Goal: Task Accomplishment & Management: Manage account settings

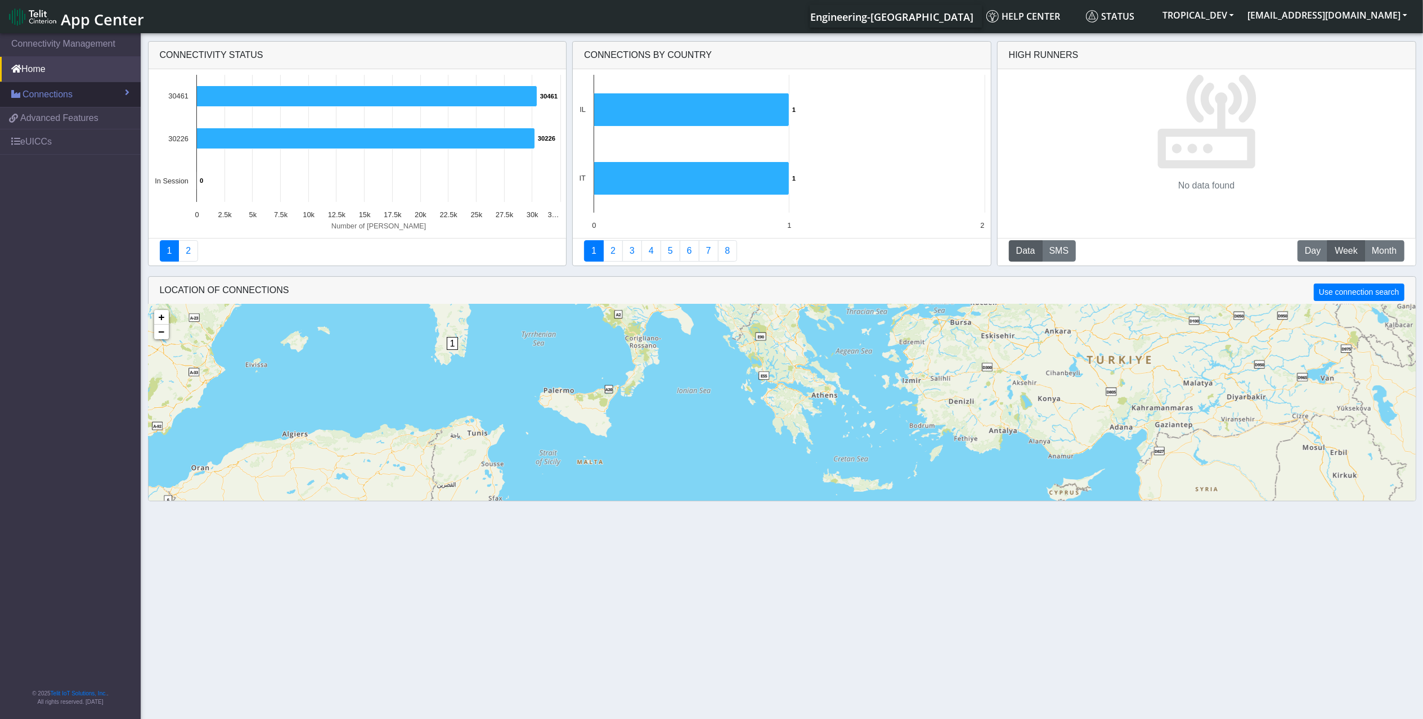
click at [59, 96] on span "Connections" at bounding box center [48, 95] width 50 height 14
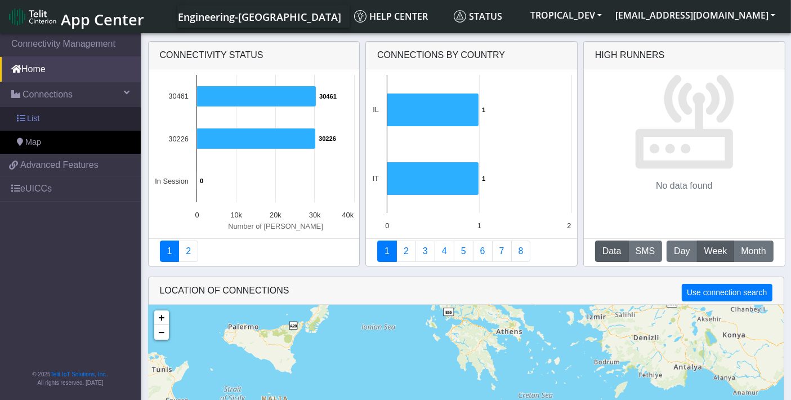
click at [42, 119] on link "List" at bounding box center [70, 119] width 141 height 24
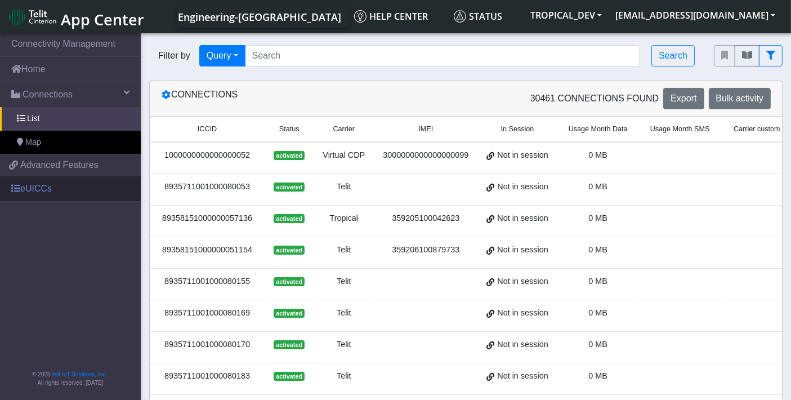
click at [48, 185] on link "eUICCs" at bounding box center [70, 188] width 141 height 25
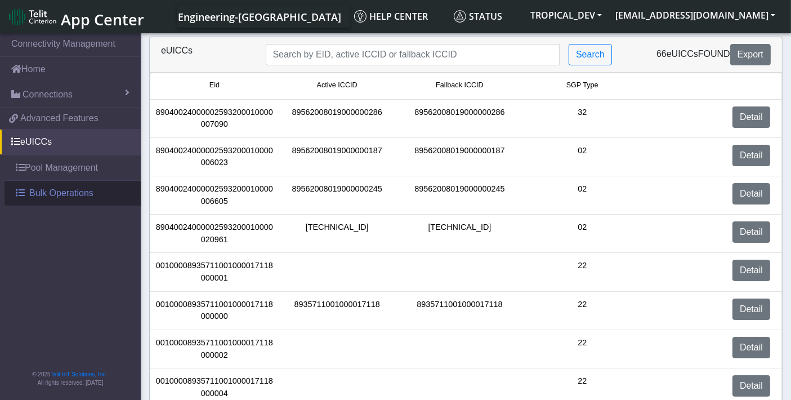
click at [70, 194] on span "Bulk Operations" at bounding box center [61, 193] width 64 height 14
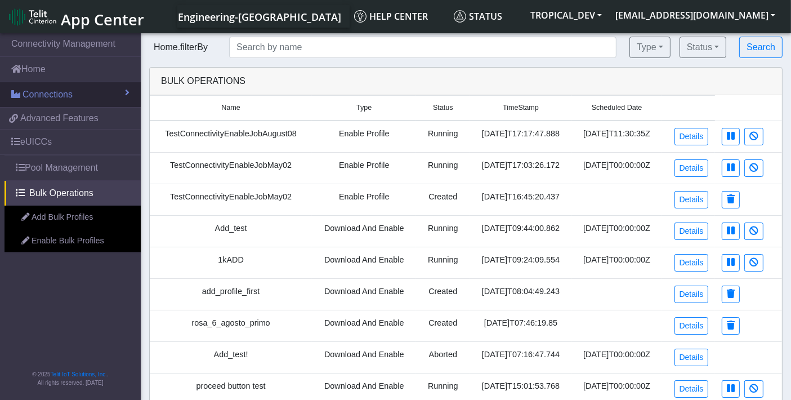
click at [37, 100] on span "Connections" at bounding box center [48, 95] width 50 height 14
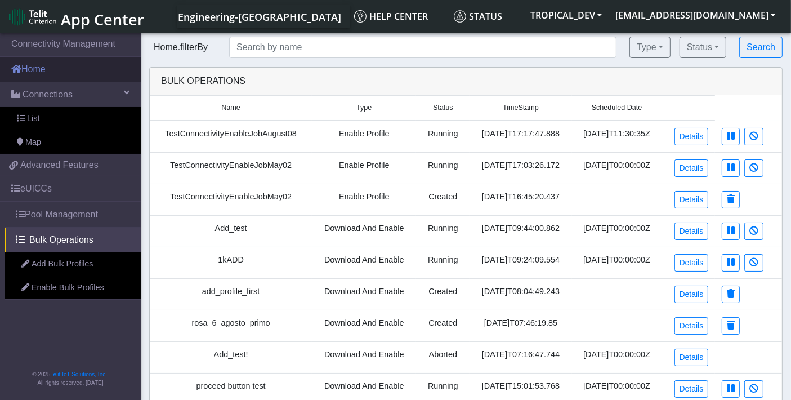
click at [42, 71] on link "Home" at bounding box center [70, 69] width 141 height 25
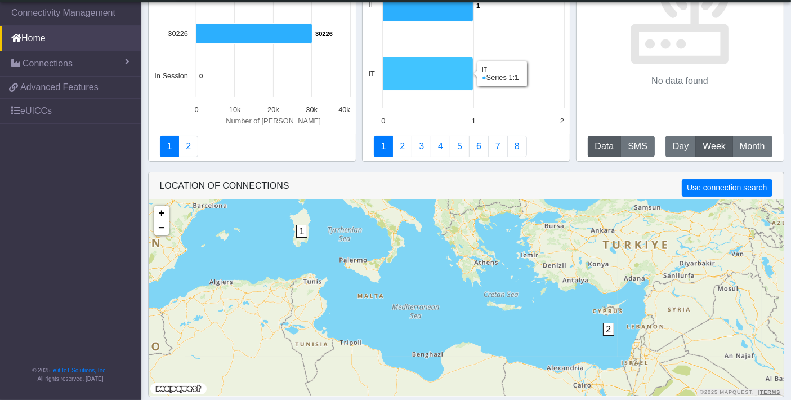
scroll to position [76, 0]
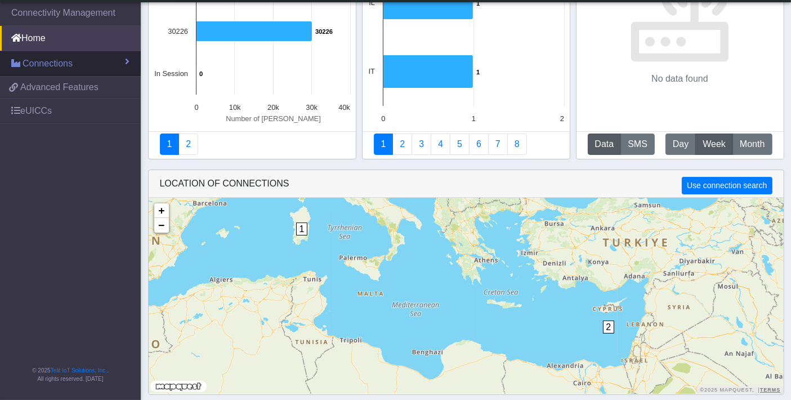
click at [57, 62] on span "Connections" at bounding box center [48, 64] width 50 height 14
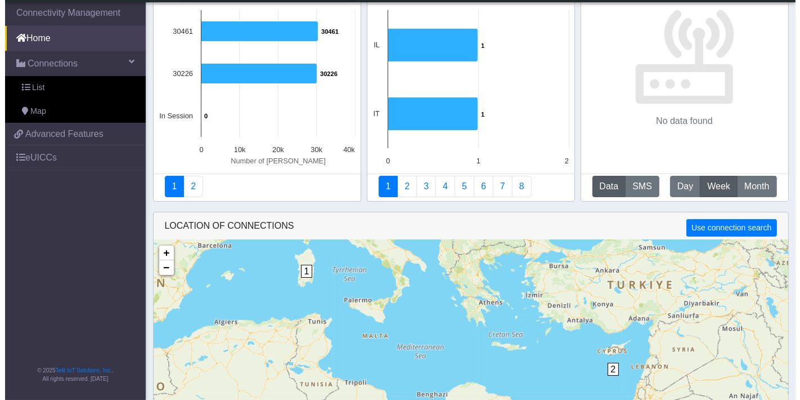
scroll to position [0, 0]
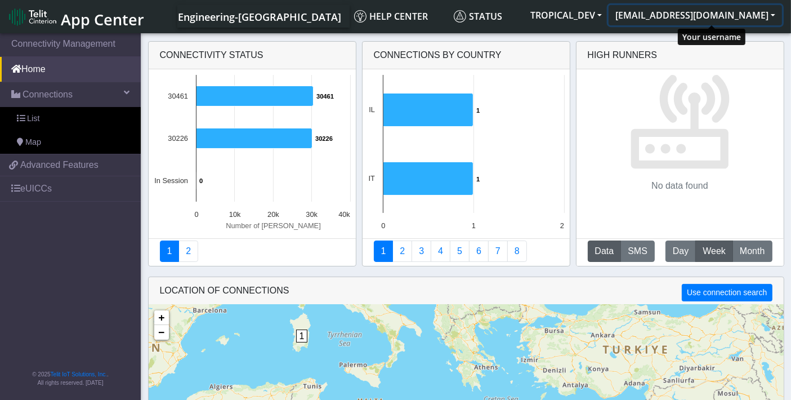
click at [715, 17] on button "[EMAIL_ADDRESS][DOMAIN_NAME]" at bounding box center [694, 15] width 173 height 20
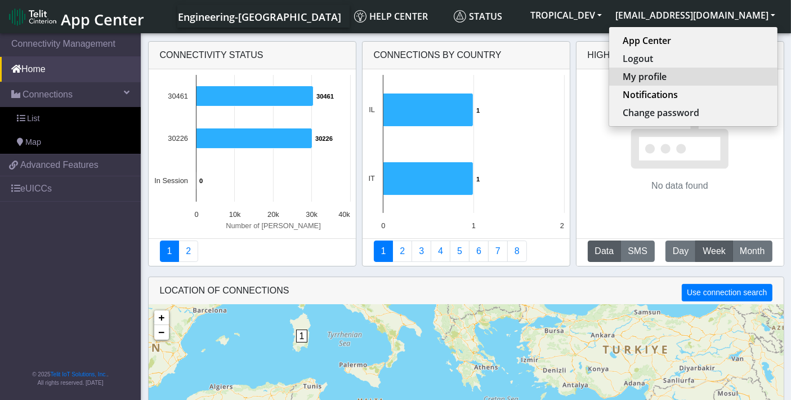
click at [683, 78] on button "My profile" at bounding box center [693, 77] width 168 height 18
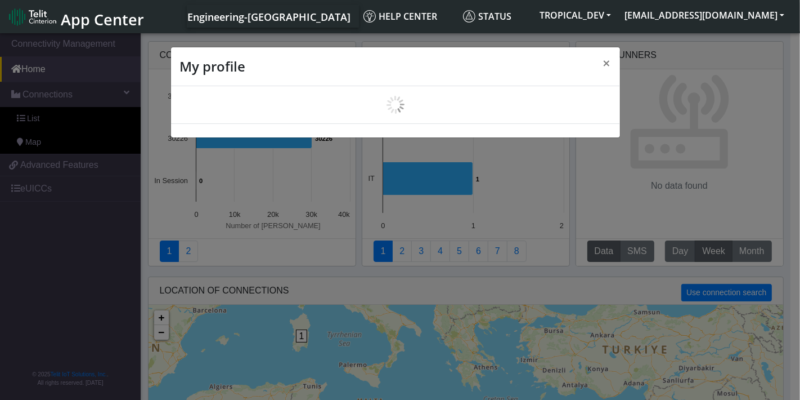
scroll to position [3, 0]
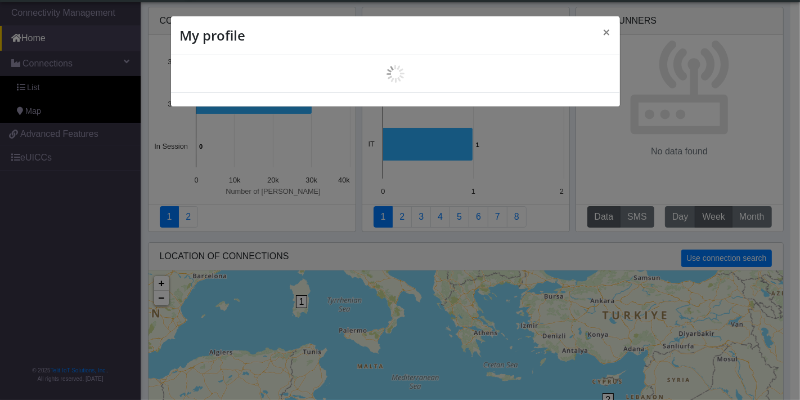
select select "en_US"
select select "6239bc9bfe2a1324a343634d"
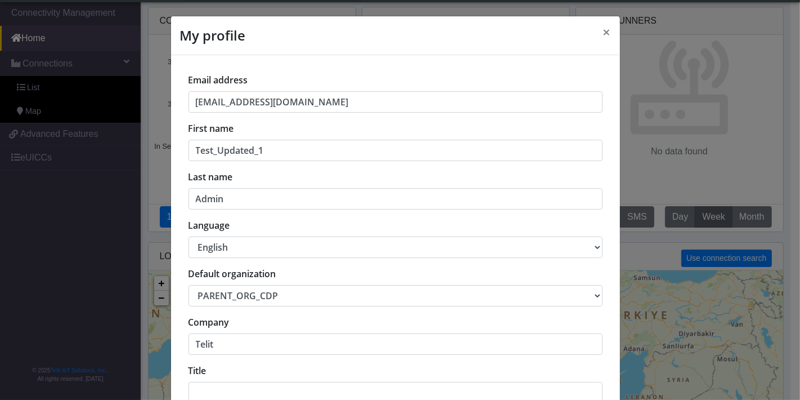
click at [292, 240] on select "中文 English Español" at bounding box center [395, 246] width 414 height 21
select select "es"
click at [188, 236] on select "中文 English Español" at bounding box center [395, 246] width 414 height 21
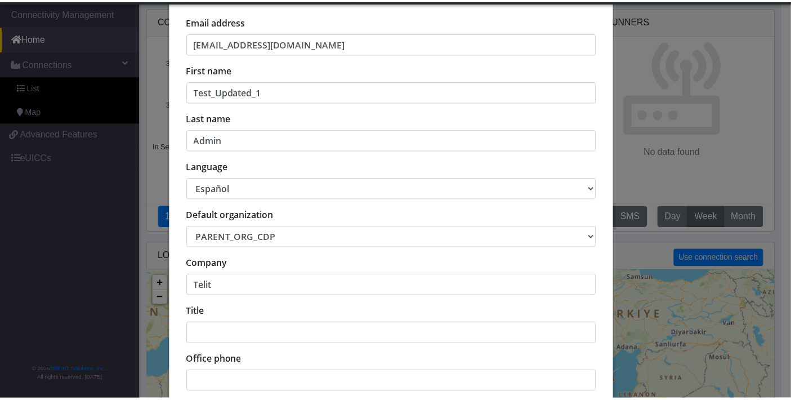
scroll to position [169, 0]
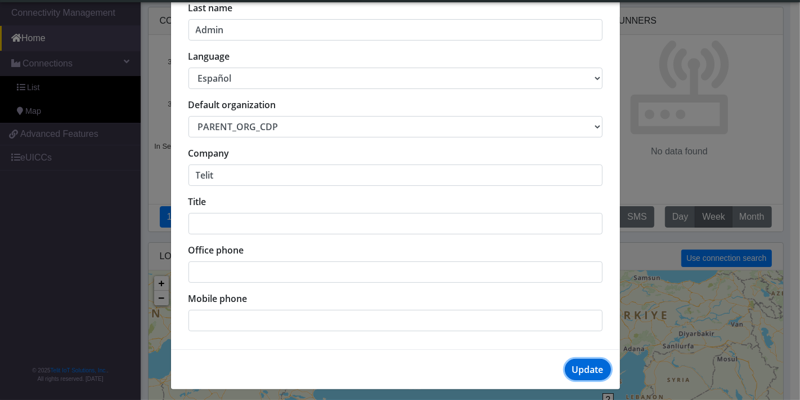
click at [594, 365] on button "Update" at bounding box center [588, 368] width 46 height 21
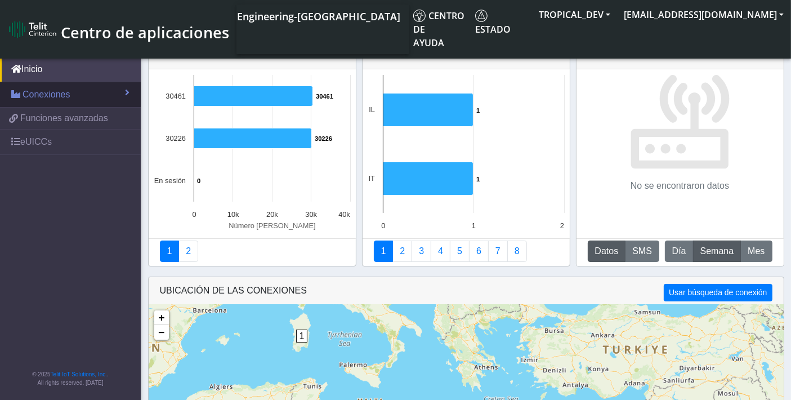
click at [62, 91] on span "Conexiones" at bounding box center [47, 95] width 48 height 14
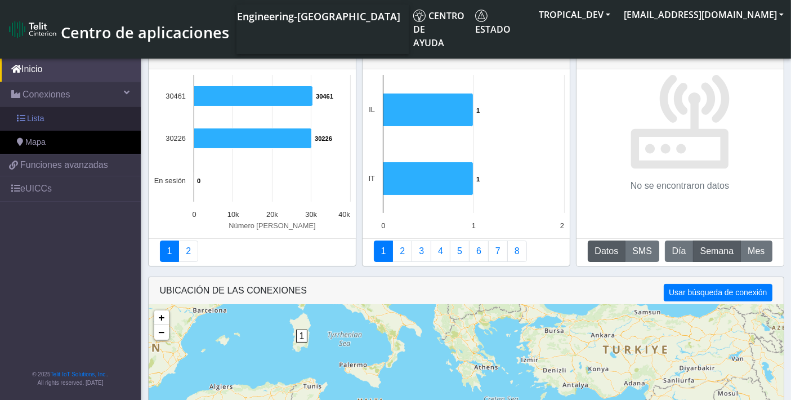
click at [48, 115] on link "Lista" at bounding box center [70, 119] width 141 height 24
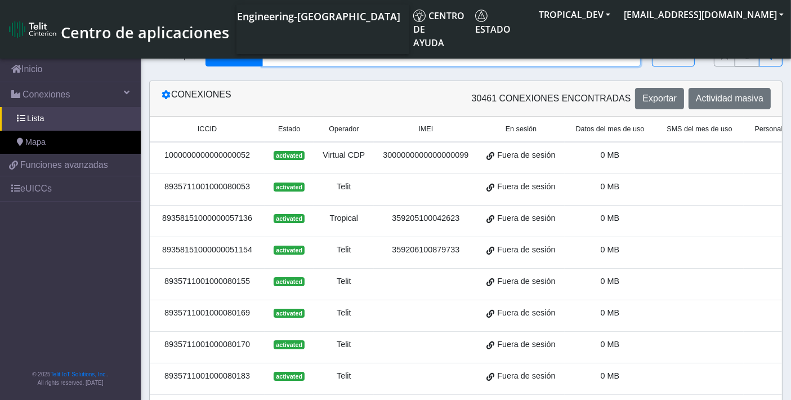
click at [357, 54] on input "Search..." at bounding box center [451, 55] width 379 height 21
click at [413, 57] on input "Search..." at bounding box center [451, 55] width 379 height 21
click at [749, 55] on icon "fitlers menu" at bounding box center [747, 55] width 10 height 9
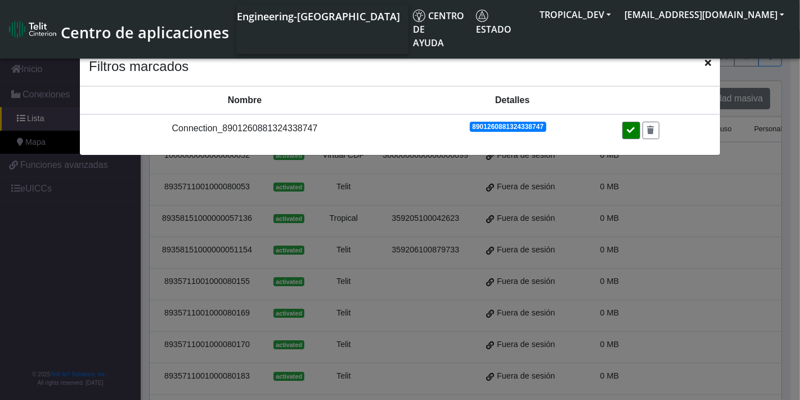
click at [628, 128] on icon at bounding box center [631, 130] width 8 height 8
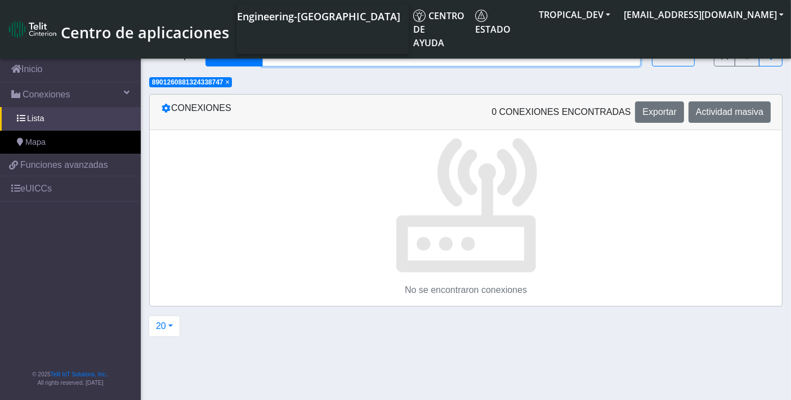
click at [508, 62] on input "Search..." at bounding box center [451, 55] width 379 height 21
click at [255, 59] on button "Consulta" at bounding box center [233, 55] width 57 height 21
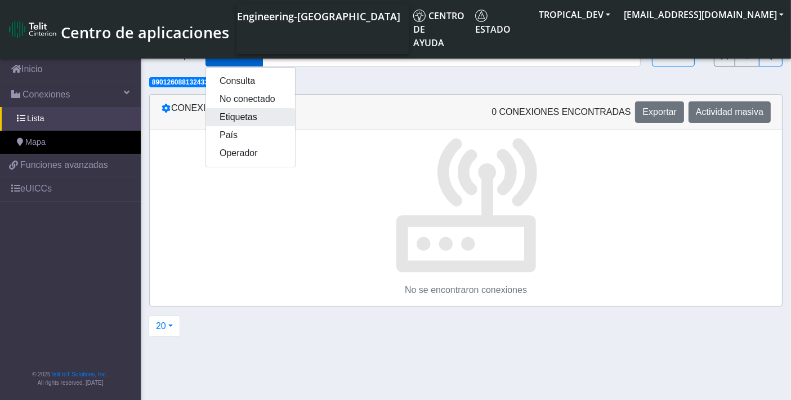
click at [244, 116] on button "Etiquetas" at bounding box center [250, 117] width 89 height 18
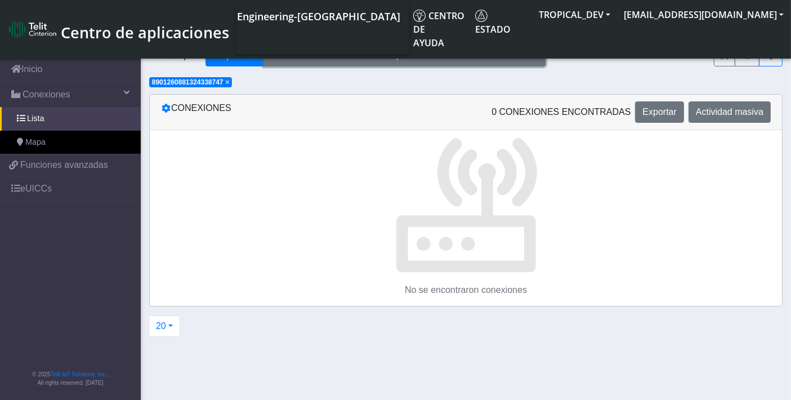
click at [383, 56] on button "Etiquetas" at bounding box center [404, 55] width 281 height 21
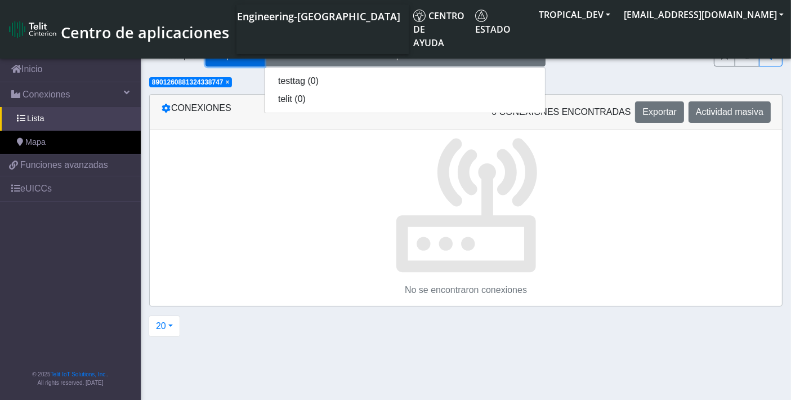
click at [226, 55] on button "Etiquetas" at bounding box center [234, 55] width 59 height 21
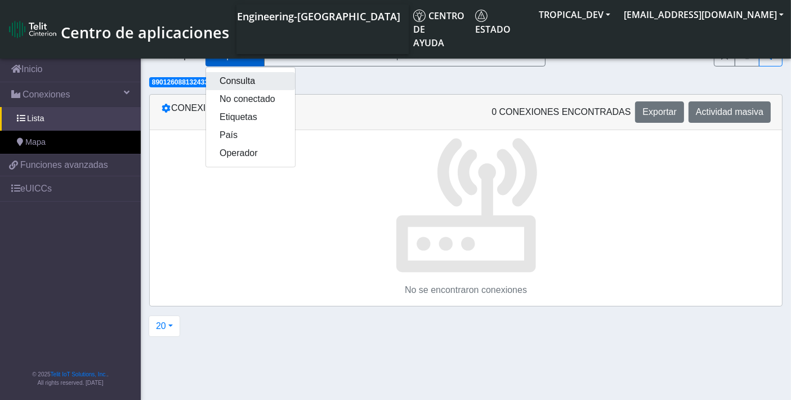
click at [230, 80] on button "Consulta" at bounding box center [250, 81] width 89 height 18
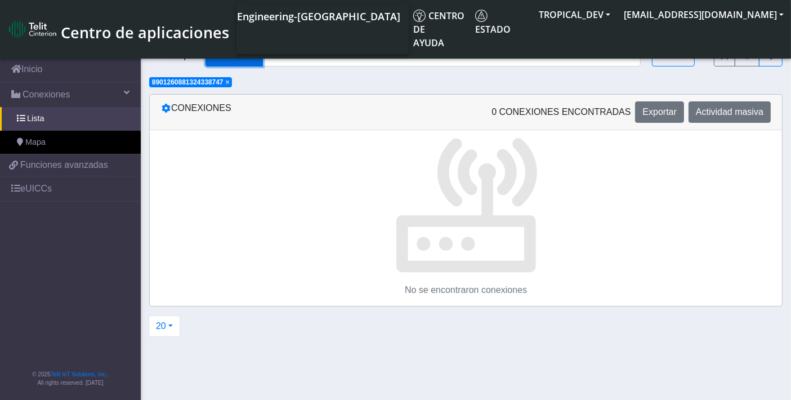
click at [229, 55] on button "Consulta" at bounding box center [233, 55] width 57 height 21
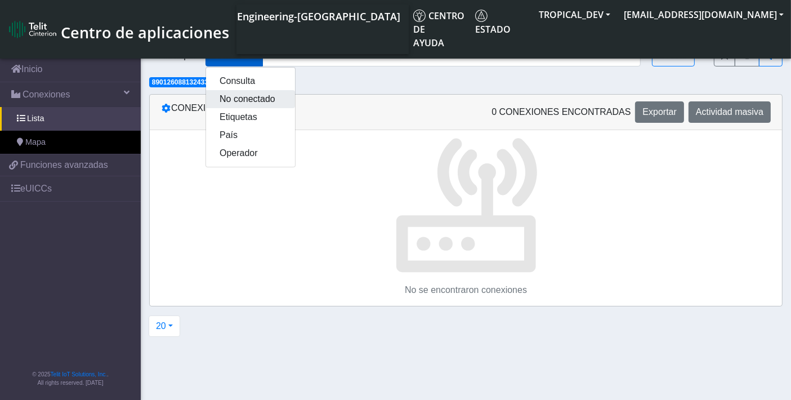
click at [235, 97] on button "No conectado" at bounding box center [250, 99] width 89 height 18
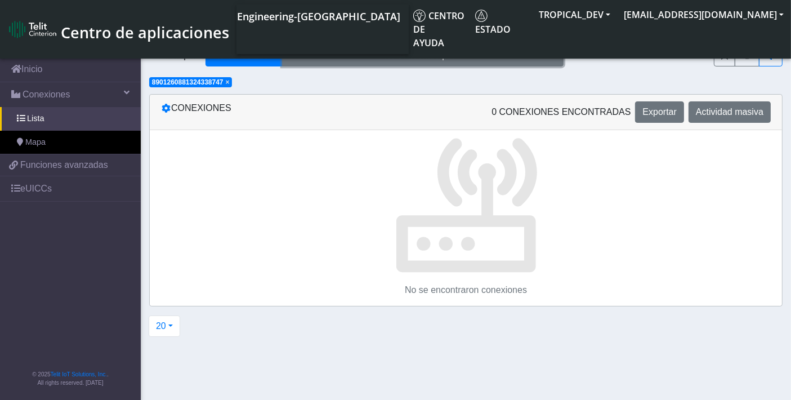
click at [423, 53] on button "No conectado por" at bounding box center [422, 55] width 281 height 21
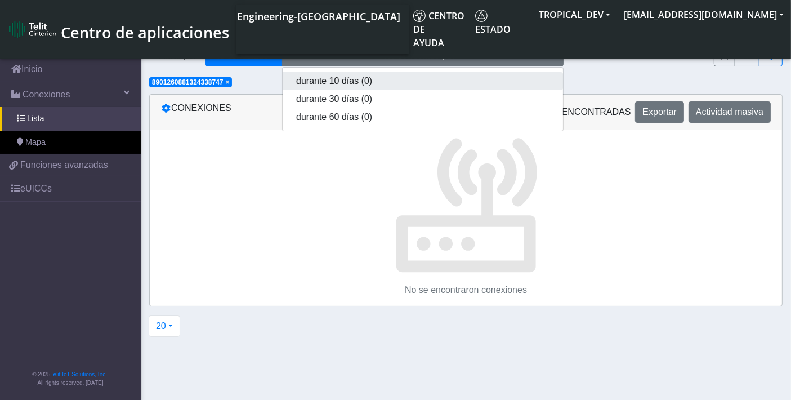
click at [365, 79] on button "durante 10 días (0)" at bounding box center [422, 81] width 280 height 18
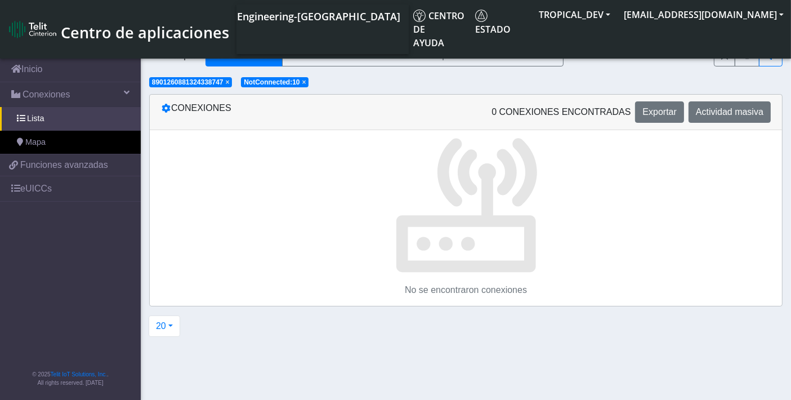
click at [230, 83] on span "×" at bounding box center [228, 82] width 4 height 8
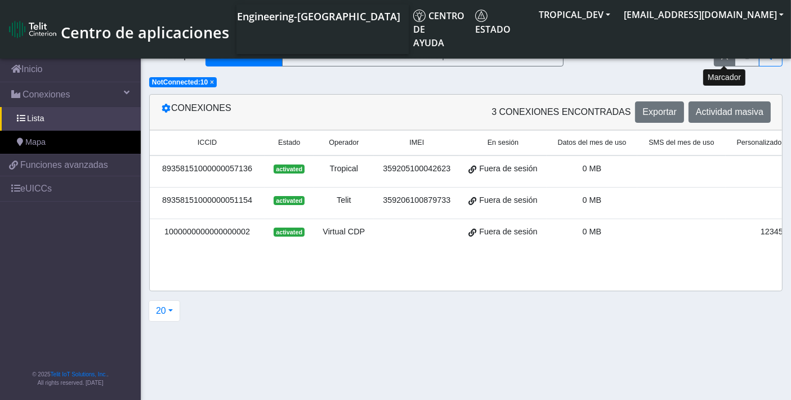
click at [730, 51] on button "fitlers menu" at bounding box center [723, 55] width 21 height 21
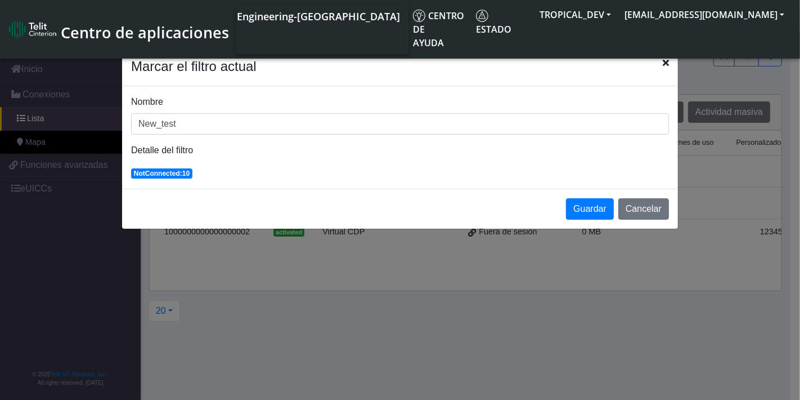
type input "New_test"
click at [584, 208] on button "Guardar" at bounding box center [590, 208] width 48 height 21
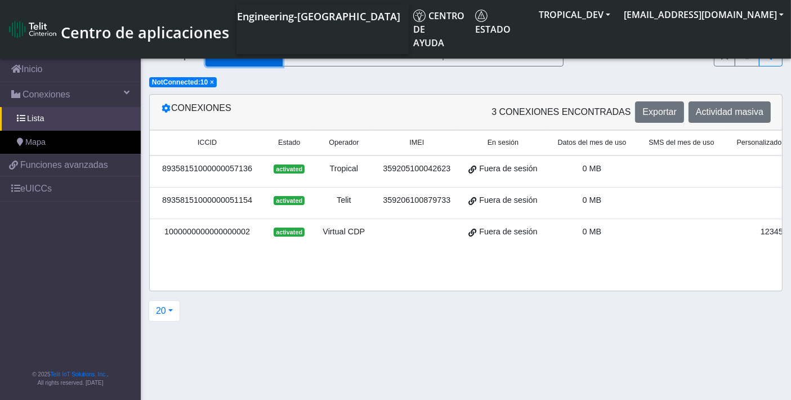
click at [232, 61] on button "No conectado" at bounding box center [243, 55] width 77 height 21
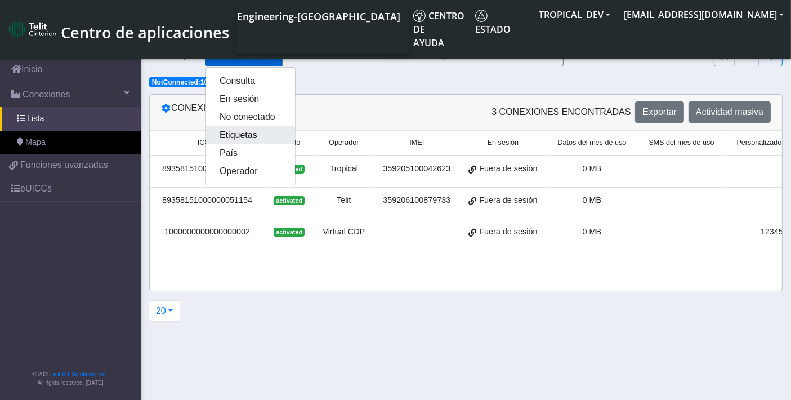
click at [232, 133] on button "Etiquetas" at bounding box center [250, 135] width 89 height 18
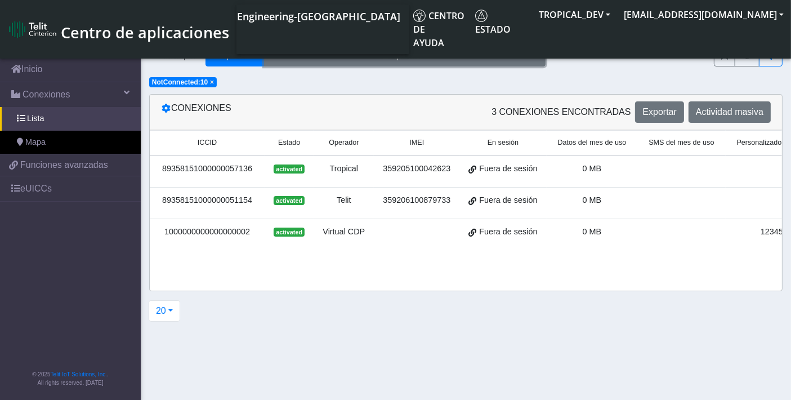
click at [388, 53] on button "Etiquetas" at bounding box center [404, 55] width 281 height 21
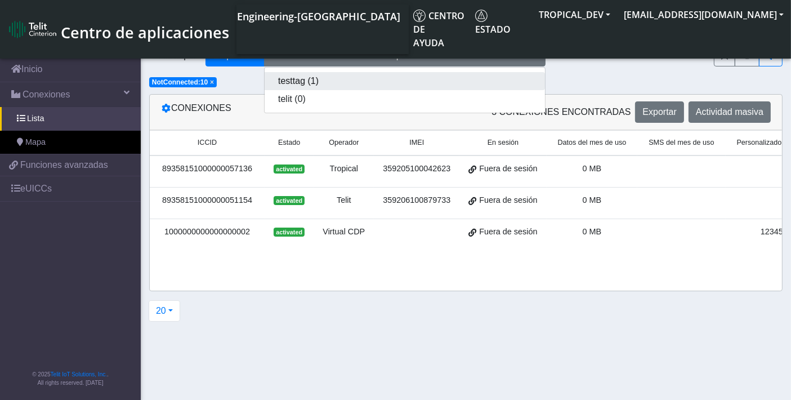
click at [310, 83] on button "testtag (1)" at bounding box center [404, 81] width 280 height 18
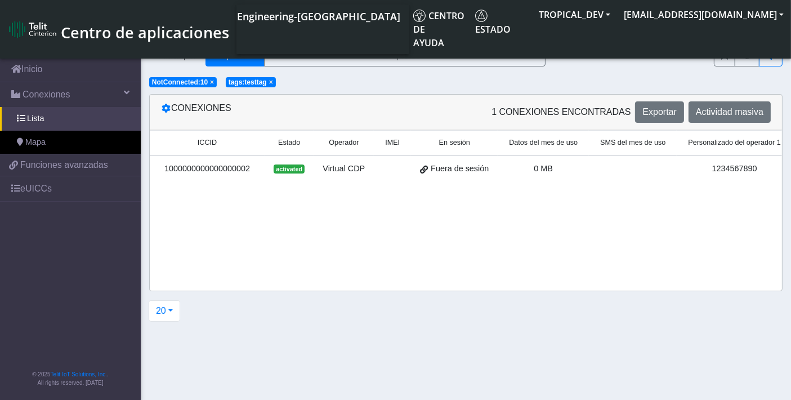
click at [211, 81] on span "×" at bounding box center [212, 82] width 4 height 8
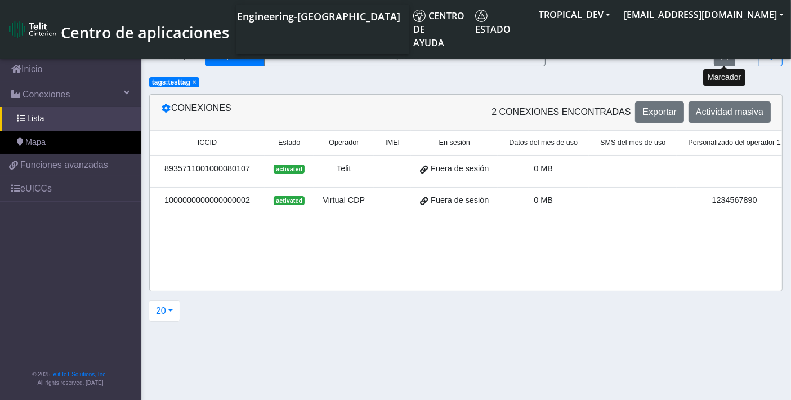
click at [726, 59] on icon "fitlers menu" at bounding box center [724, 55] width 7 height 9
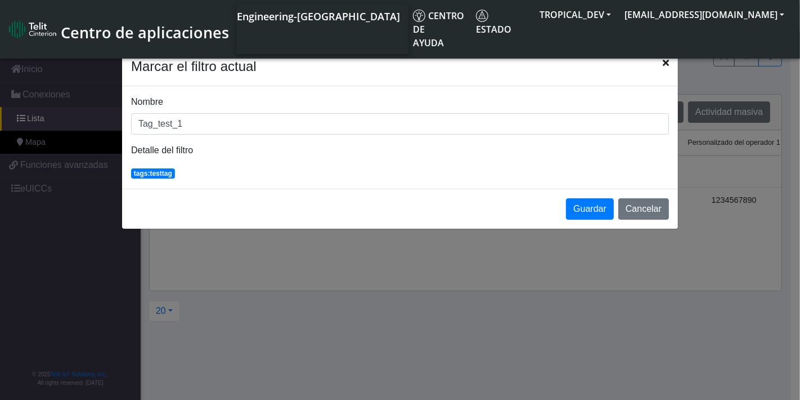
type input "Tag_test_1"
drag, startPoint x: 665, startPoint y: 65, endPoint x: 637, endPoint y: 176, distance: 114.2
click at [640, 173] on app-save-filters-modal "Marcar el filtro actual Nombre Tag_test_1 Detalle del filtro tags:testtag Guard…" at bounding box center [400, 137] width 556 height 181
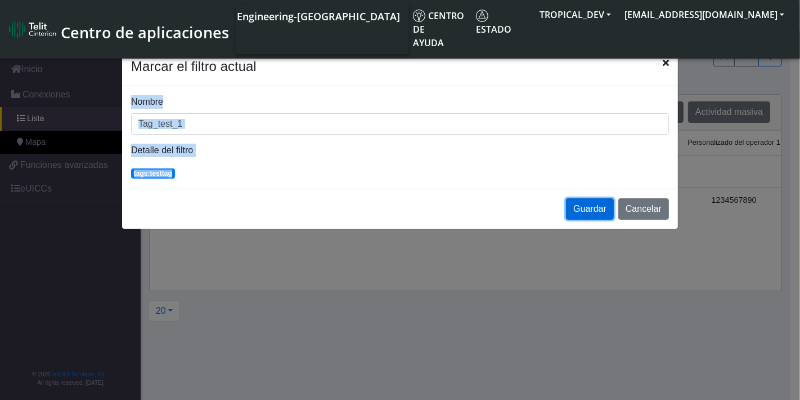
click at [604, 204] on button "Guardar" at bounding box center [590, 208] width 48 height 21
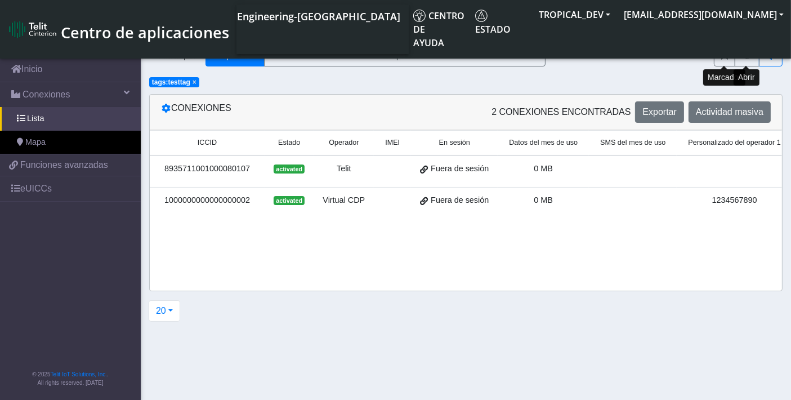
click at [750, 55] on icon "fitlers menu" at bounding box center [747, 55] width 10 height 9
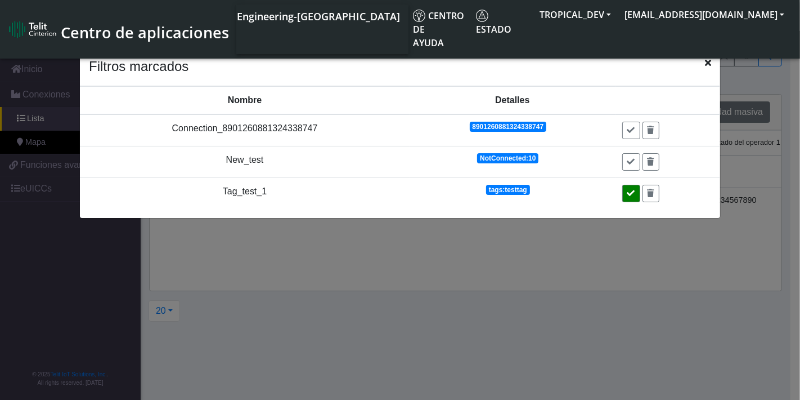
click at [633, 190] on icon at bounding box center [631, 193] width 8 height 8
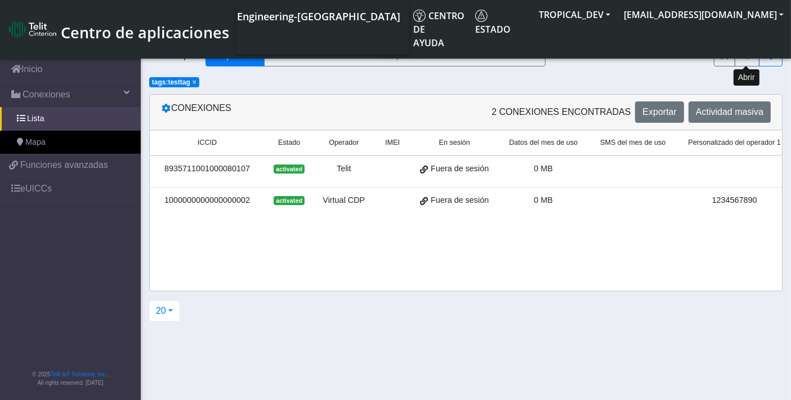
click at [194, 78] on span "×" at bounding box center [194, 82] width 4 height 8
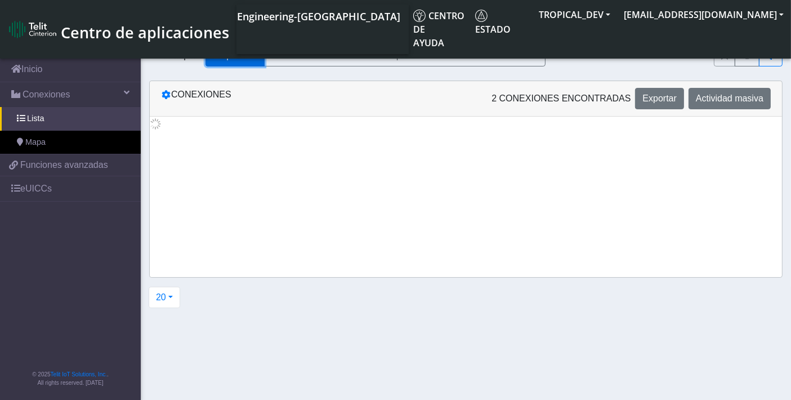
click at [218, 57] on button "Etiquetas" at bounding box center [234, 55] width 59 height 21
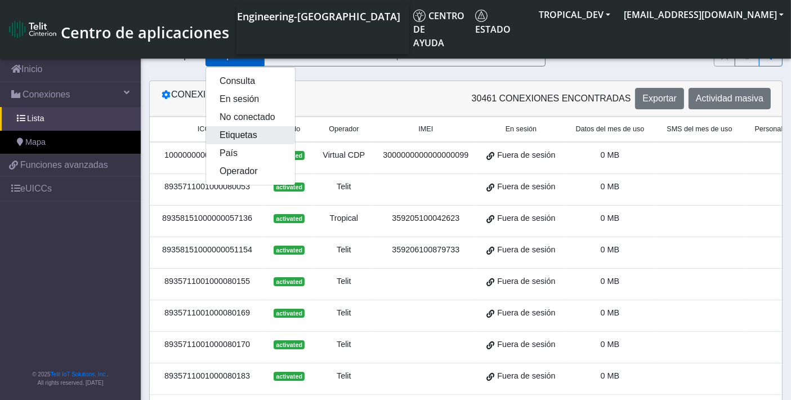
click at [236, 136] on button "Etiquetas" at bounding box center [250, 135] width 89 height 18
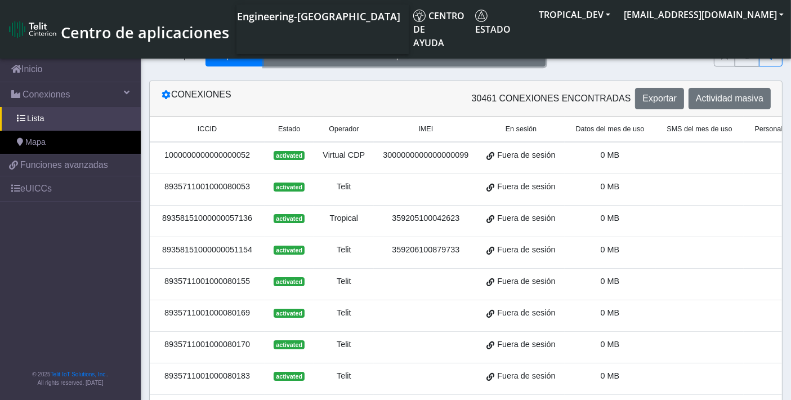
click at [418, 56] on button "Etiquetas" at bounding box center [404, 55] width 281 height 21
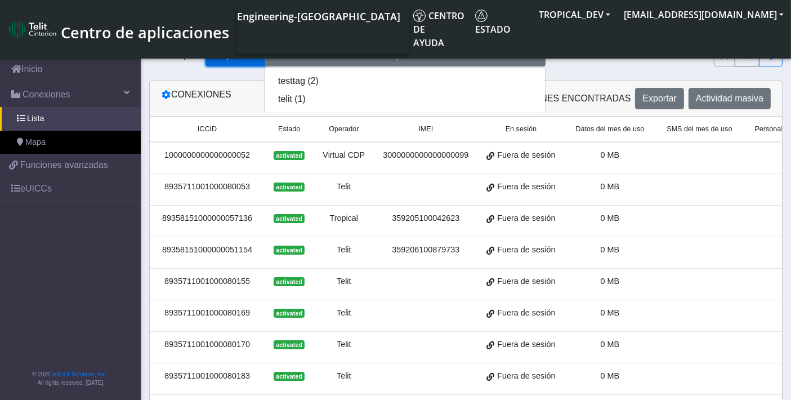
click at [239, 52] on button "Etiquetas" at bounding box center [234, 55] width 59 height 21
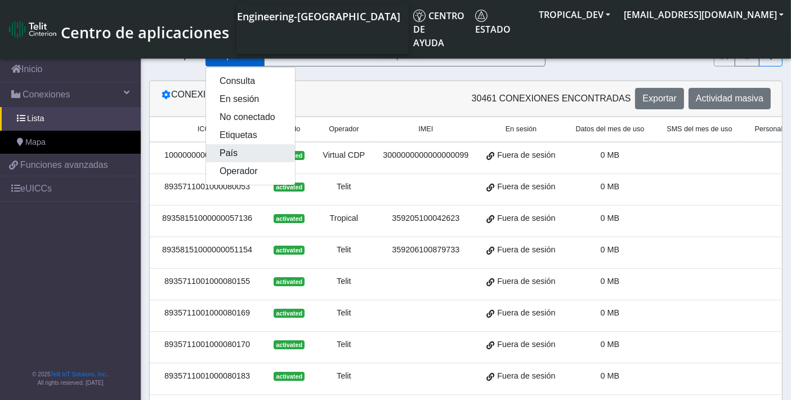
click at [231, 153] on button "País" at bounding box center [250, 153] width 89 height 18
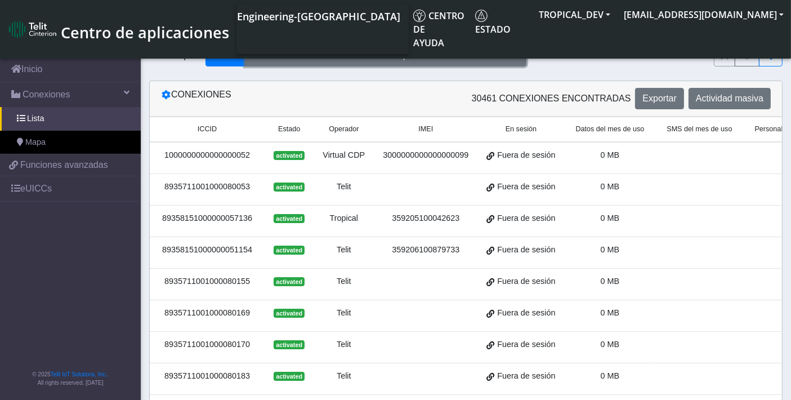
click at [357, 56] on button "Seleccione un país" at bounding box center [385, 55] width 281 height 21
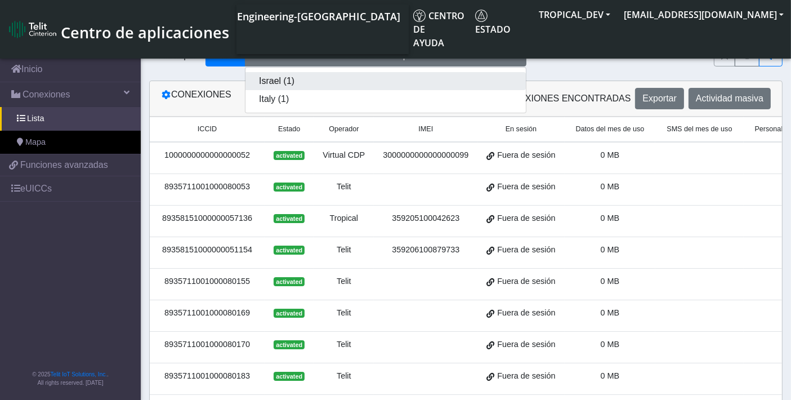
click at [304, 79] on button "Israel (1)" at bounding box center [385, 81] width 280 height 18
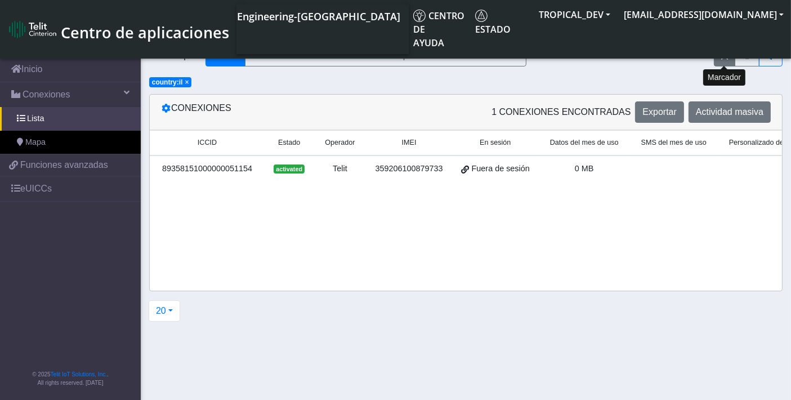
click at [723, 56] on icon "fitlers menu" at bounding box center [724, 55] width 7 height 9
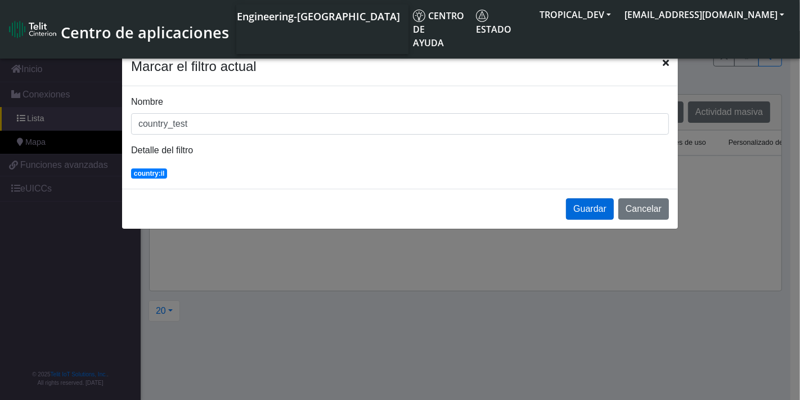
type input "country_test"
click at [604, 207] on button "Guardar" at bounding box center [590, 208] width 48 height 21
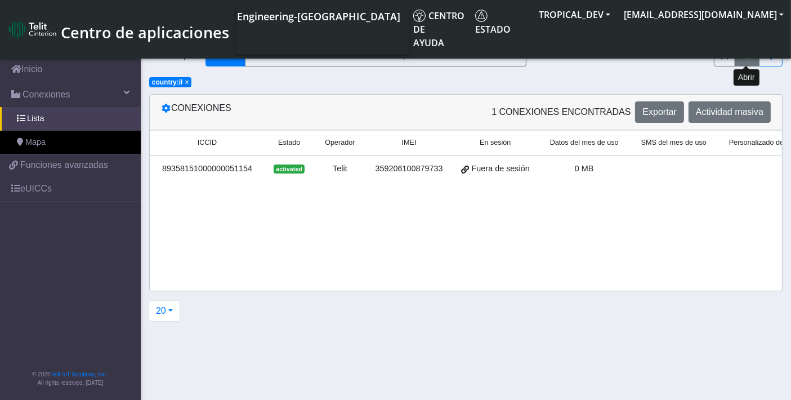
click at [746, 52] on icon "fitlers menu" at bounding box center [747, 55] width 10 height 9
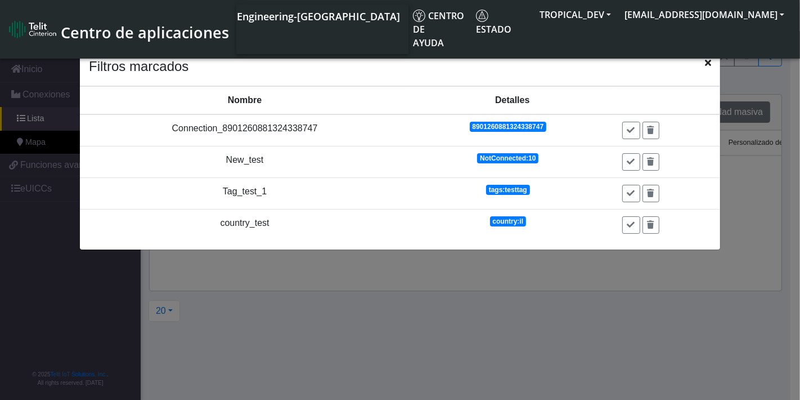
click at [707, 63] on icon "Close" at bounding box center [708, 62] width 6 height 9
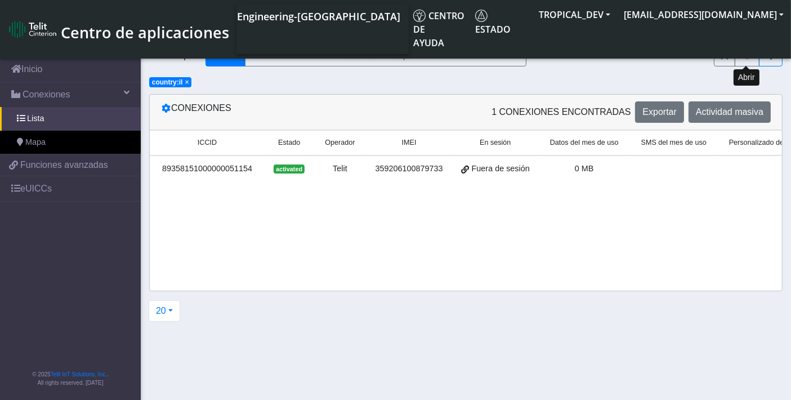
click at [187, 82] on span "×" at bounding box center [187, 82] width 4 height 8
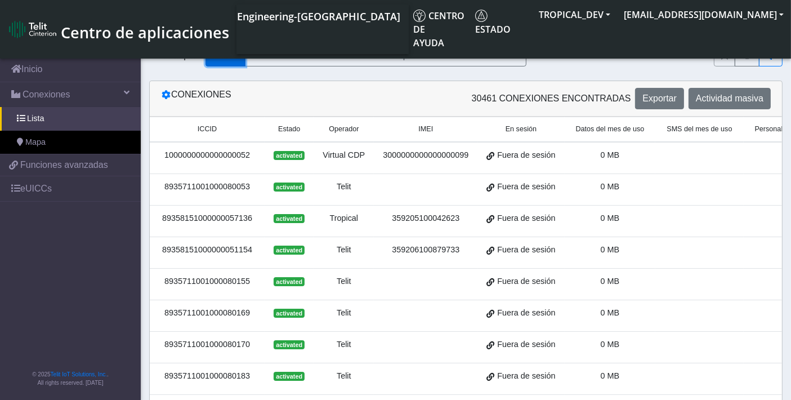
click at [239, 53] on button "País" at bounding box center [224, 55] width 39 height 21
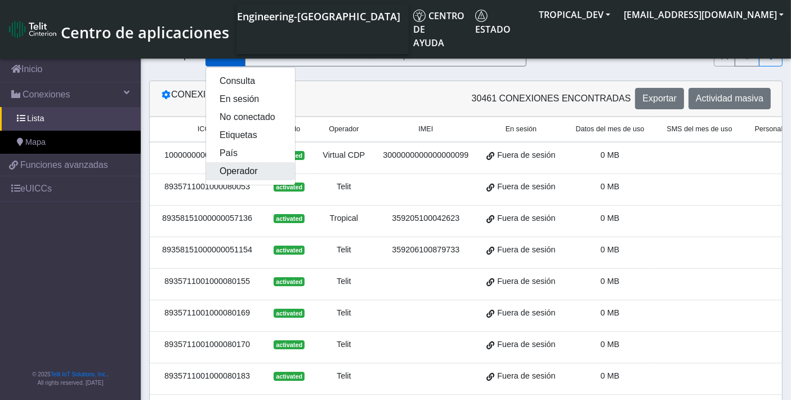
click at [247, 170] on button "Operador" at bounding box center [250, 171] width 89 height 18
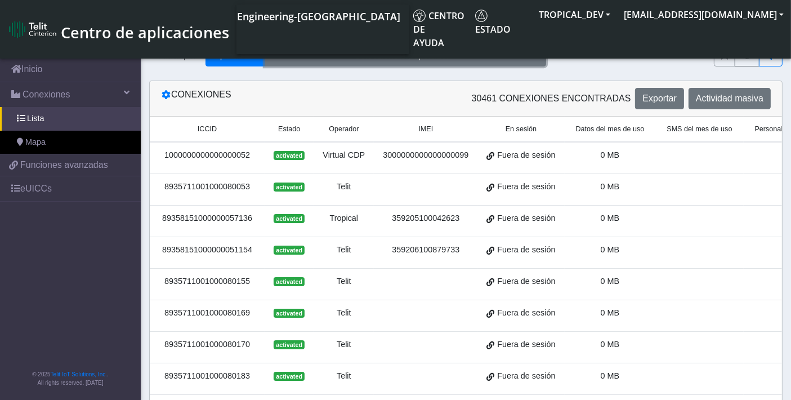
click at [348, 60] on button "Seleccione un operador" at bounding box center [404, 55] width 281 height 21
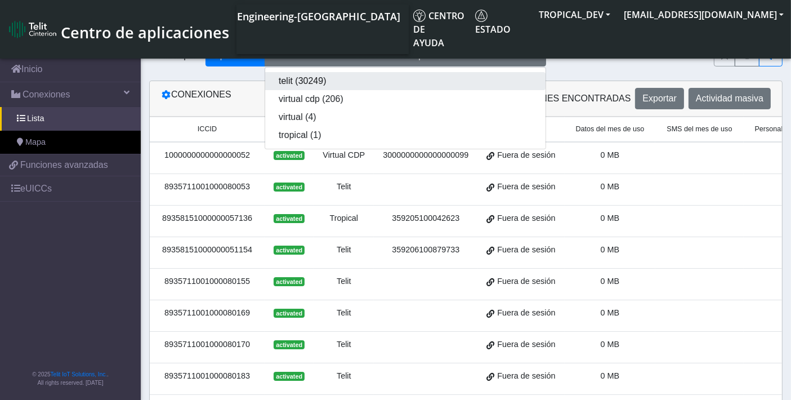
click at [331, 79] on button "telit (30249)" at bounding box center [405, 81] width 280 height 18
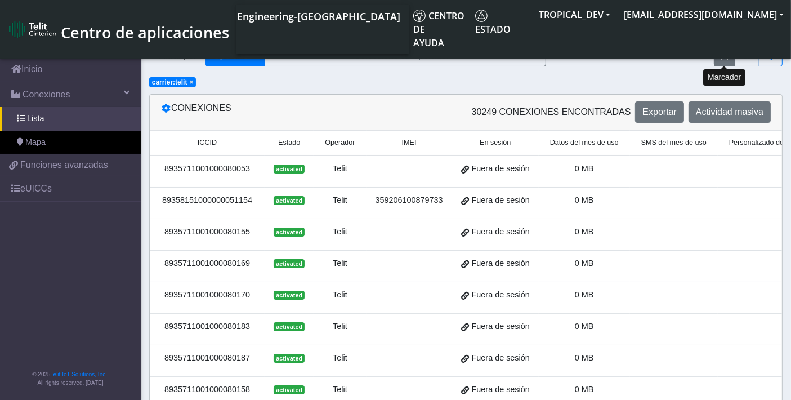
click at [728, 53] on icon "fitlers menu" at bounding box center [724, 55] width 7 height 9
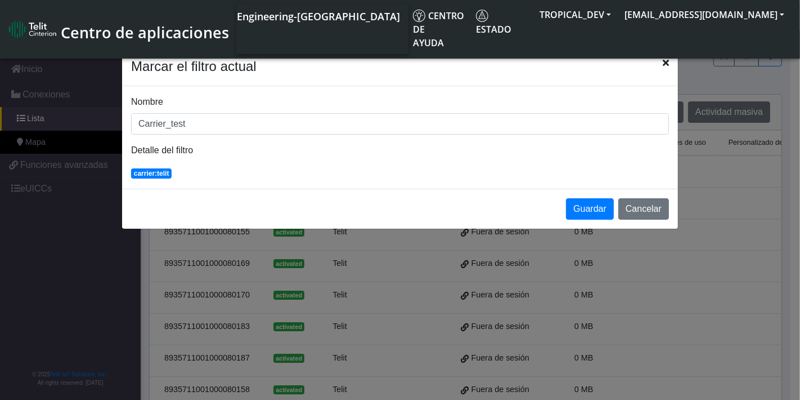
type input "Carrier_test"
click at [602, 207] on button "Guardar" at bounding box center [590, 208] width 48 height 21
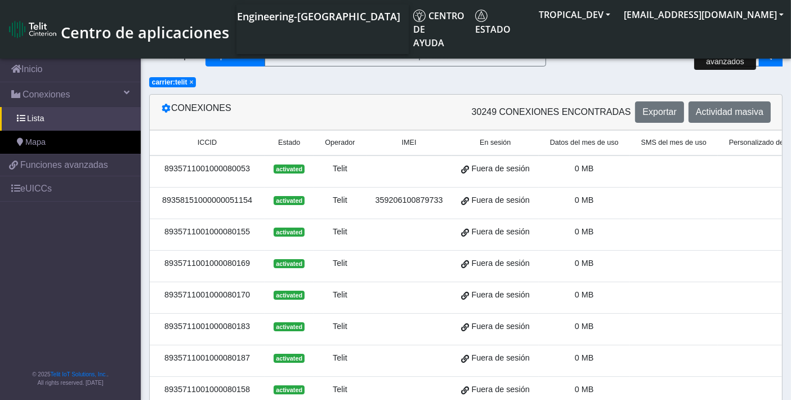
click at [770, 55] on icon "fitlers menu" at bounding box center [770, 55] width 9 height 9
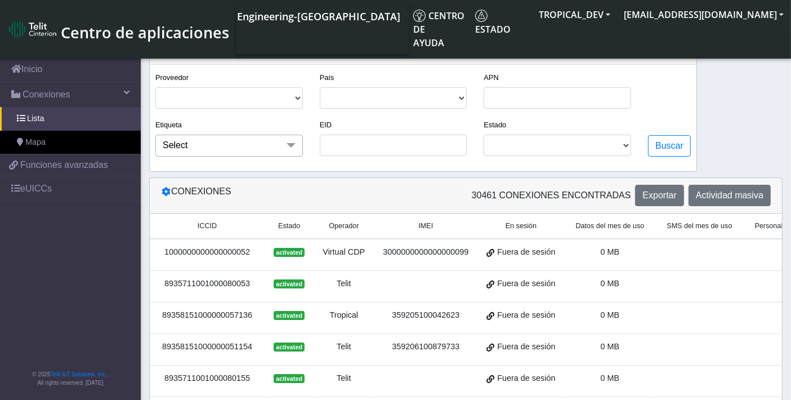
click at [226, 146] on span "Select" at bounding box center [228, 144] width 147 height 21
click at [315, 144] on div "EID" at bounding box center [393, 142] width 164 height 48
click at [270, 98] on select "TELIT VIRTUAL CDP VIRTUAL TROPICAL" at bounding box center [228, 97] width 147 height 21
click at [347, 102] on select "ISRAEL [GEOGRAPHIC_DATA]" at bounding box center [393, 97] width 147 height 21
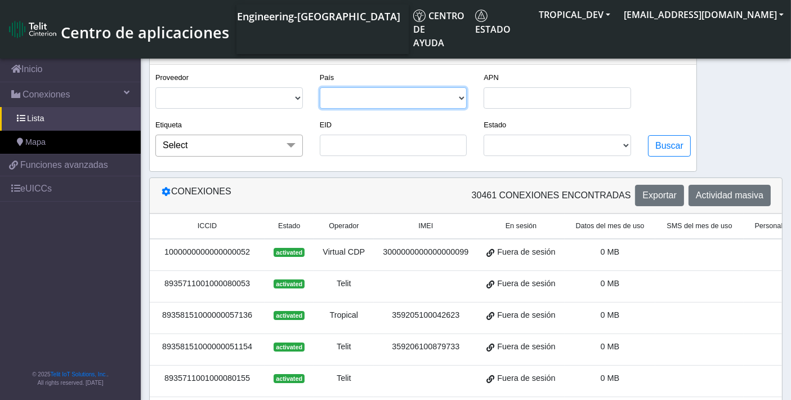
click at [348, 102] on select "ISRAEL [GEOGRAPHIC_DATA]" at bounding box center [393, 97] width 147 height 21
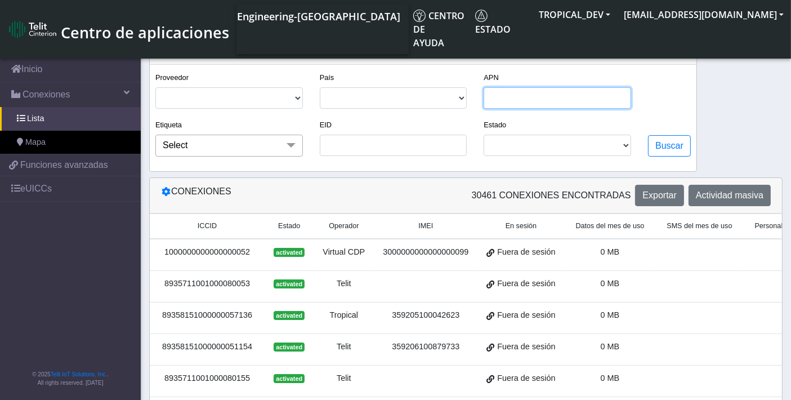
click at [493, 99] on input "APN" at bounding box center [556, 97] width 147 height 21
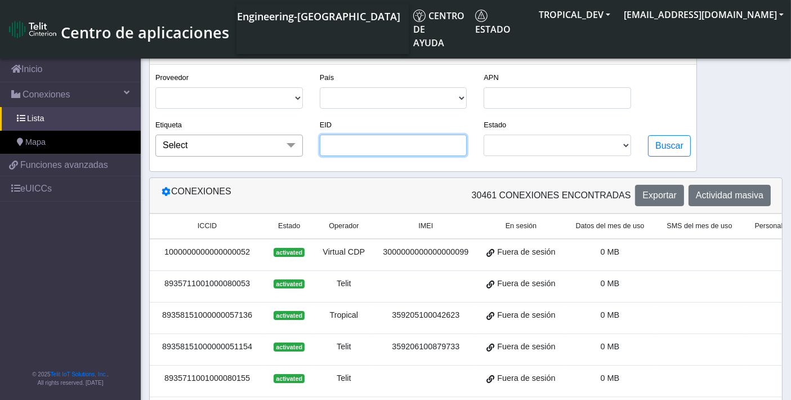
click at [424, 142] on input "EID" at bounding box center [393, 144] width 147 height 21
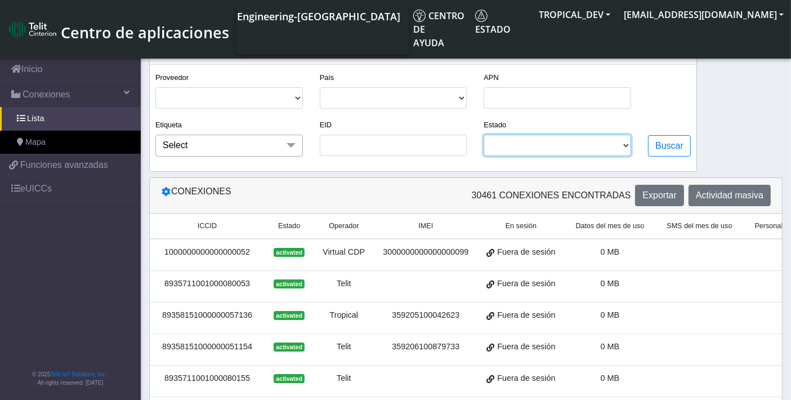
click at [535, 143] on select "ACTIVATED DEACTIVATED READY UNKNOWN BLOCKED TERMINATED" at bounding box center [556, 144] width 147 height 21
click at [215, 156] on span "Select" at bounding box center [228, 144] width 147 height 21
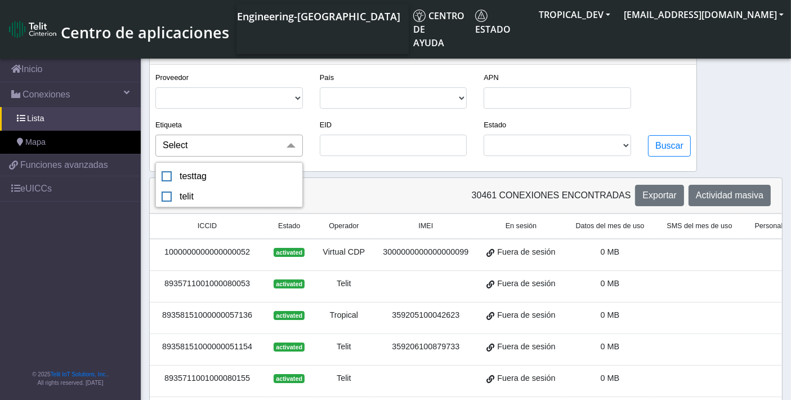
click at [215, 155] on span "Select" at bounding box center [228, 144] width 147 height 21
click at [221, 146] on span "Select" at bounding box center [228, 144] width 147 height 21
click at [209, 168] on li "testtag" at bounding box center [229, 176] width 146 height 20
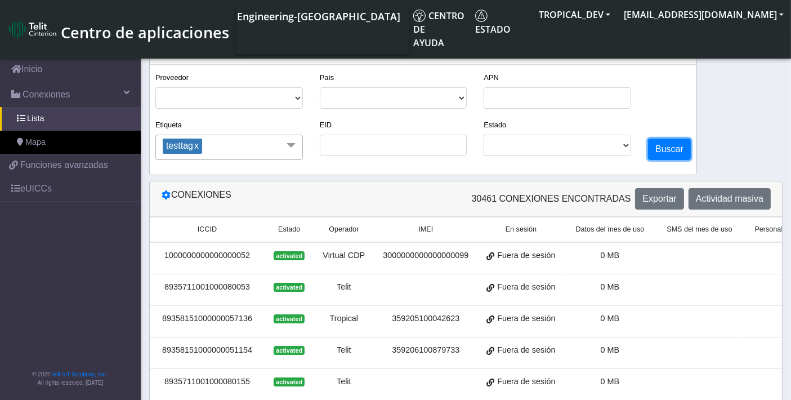
click at [676, 151] on button "Buscar" at bounding box center [669, 148] width 43 height 21
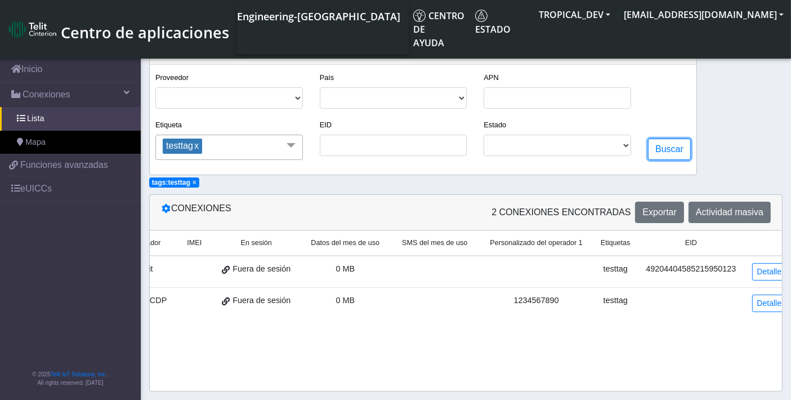
scroll to position [0, 199]
click at [751, 266] on link "Detalles" at bounding box center [770, 271] width 39 height 17
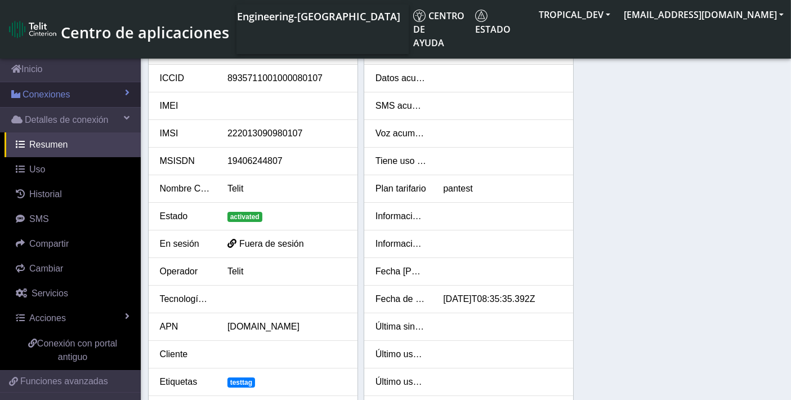
click at [75, 96] on link "Conexiones" at bounding box center [70, 94] width 141 height 25
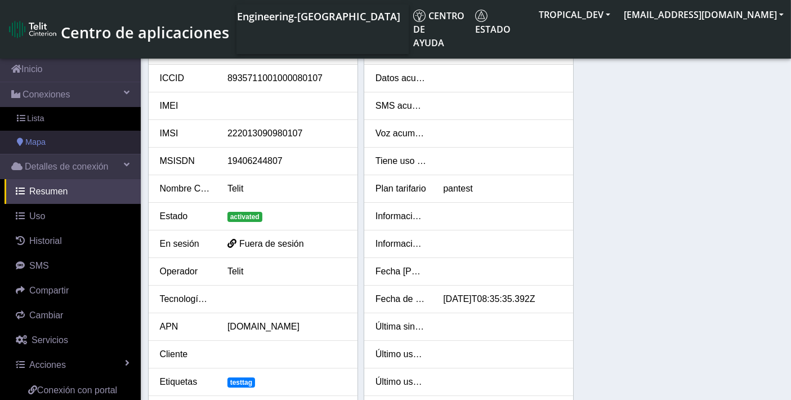
click at [56, 138] on link "Mapa" at bounding box center [70, 143] width 141 height 24
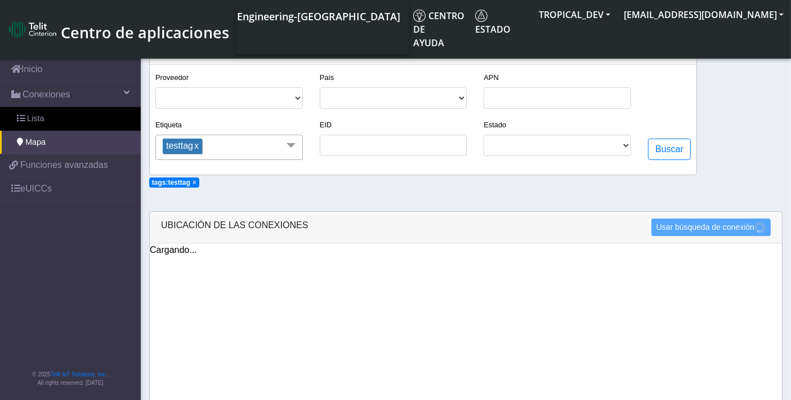
click at [201, 145] on span "testtag x" at bounding box center [182, 145] width 39 height 15
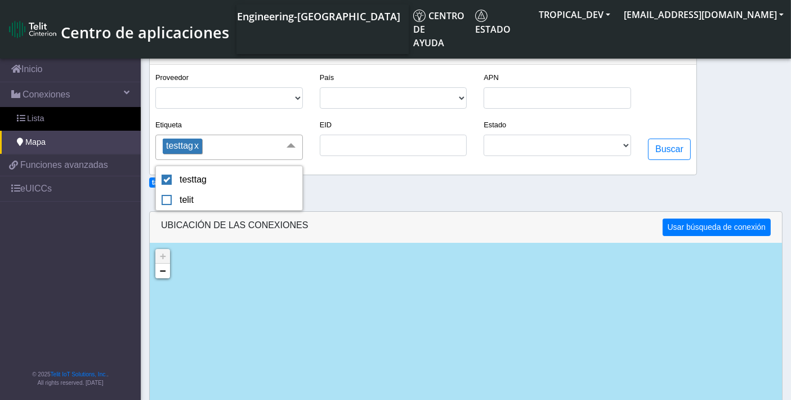
click at [199, 145] on link "x" at bounding box center [196, 146] width 6 height 10
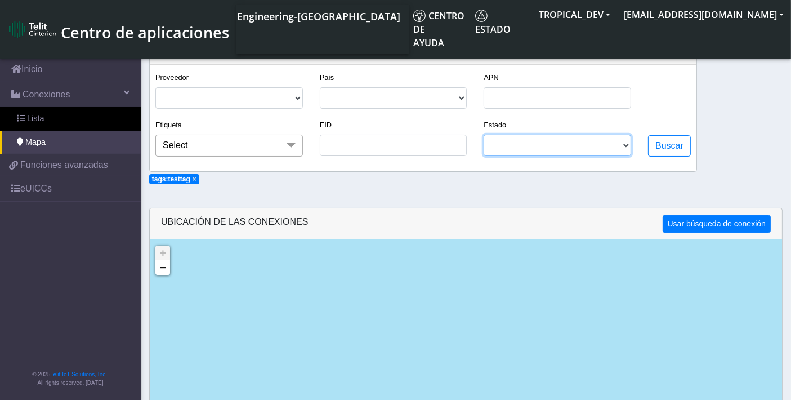
click at [552, 139] on select "ACTIVATED DEACTIVATED READY UNKNOWN BLOCKED TERMINATED" at bounding box center [556, 144] width 147 height 21
select select "activated"
click at [486, 135] on select "ACTIVATED DEACTIVATED READY UNKNOWN BLOCKED TERMINATED" at bounding box center [556, 144] width 147 height 21
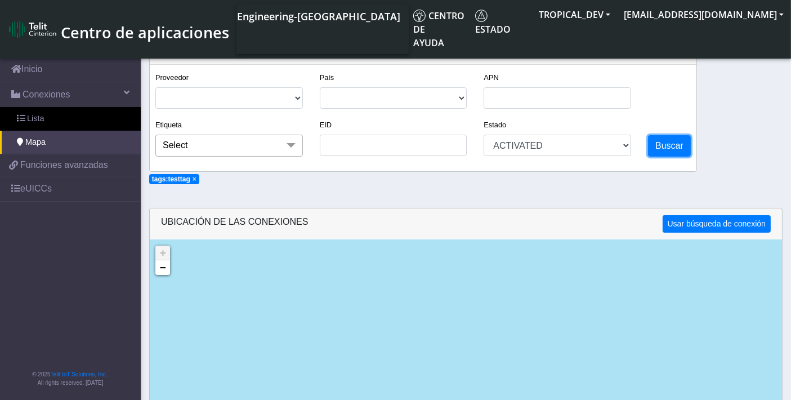
click at [679, 146] on button "Buscar" at bounding box center [669, 145] width 43 height 21
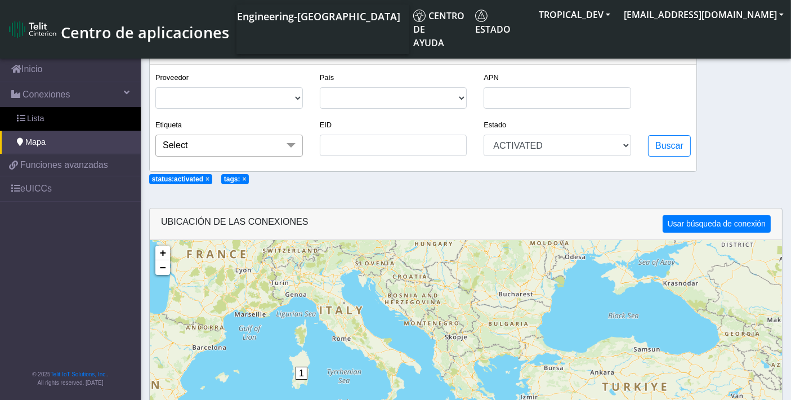
click at [243, 179] on span "×" at bounding box center [244, 179] width 4 height 8
click at [207, 181] on span "×" at bounding box center [207, 179] width 4 height 8
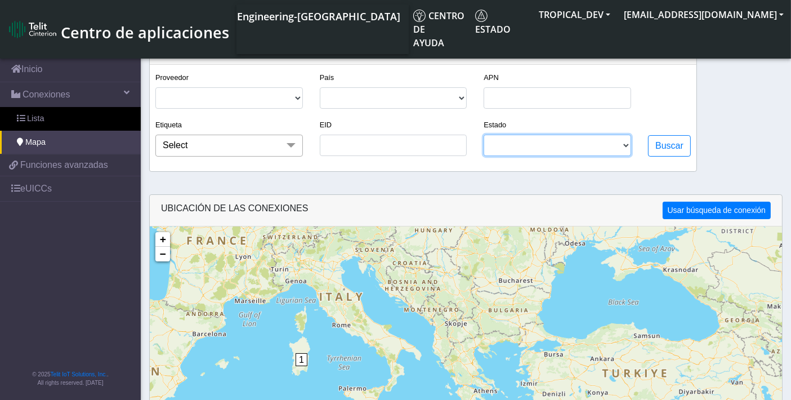
click at [555, 153] on select "ACTIVATED DEACTIVATED READY UNKNOWN BLOCKED TERMINATED" at bounding box center [556, 144] width 147 height 21
select select "activated"
click at [486, 135] on select "ACTIVATED DEACTIVATED READY UNKNOWN BLOCKED TERMINATED" at bounding box center [556, 144] width 147 height 21
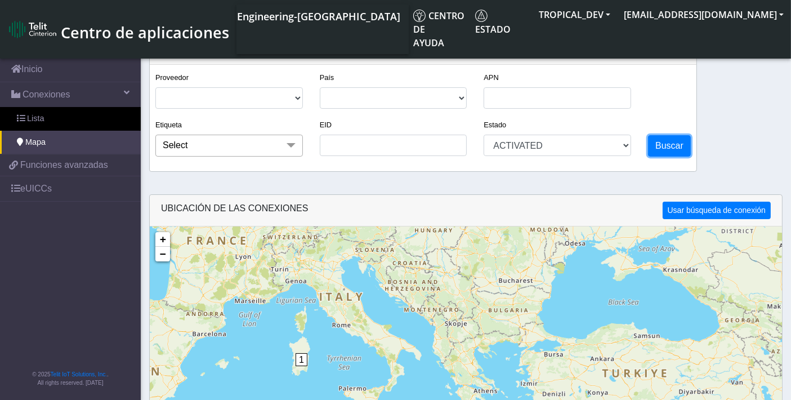
click at [674, 142] on button "Buscar" at bounding box center [669, 145] width 43 height 21
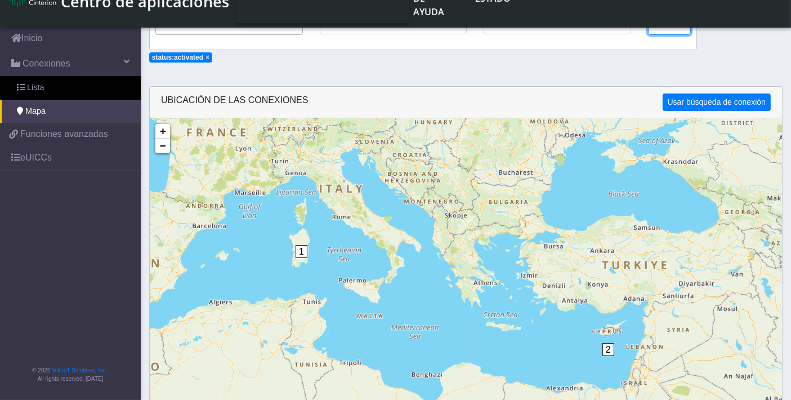
scroll to position [113, 0]
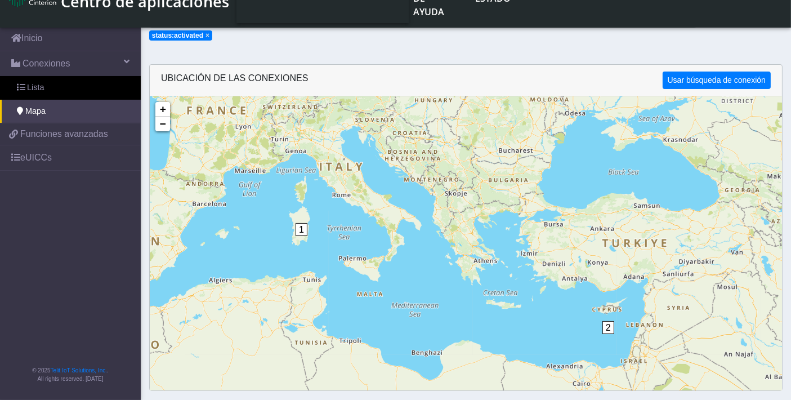
click at [300, 230] on span "1" at bounding box center [301, 229] width 12 height 13
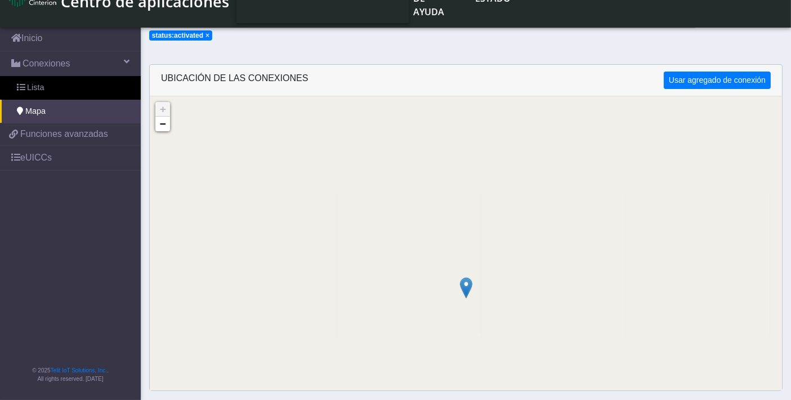
click at [469, 284] on img at bounding box center [466, 287] width 12 height 21
click at [426, 53] on section "Gestión de conectividad Inicio Conexiones Lista Mapa fa075a886a1940347f55bb1be5…" at bounding box center [395, 143] width 791 height 512
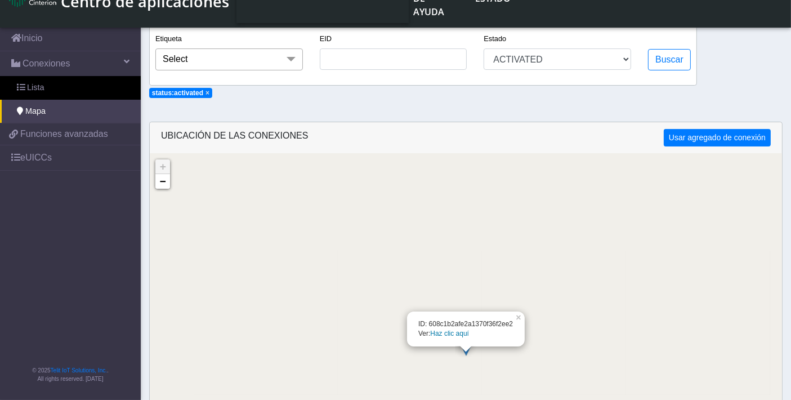
scroll to position [0, 0]
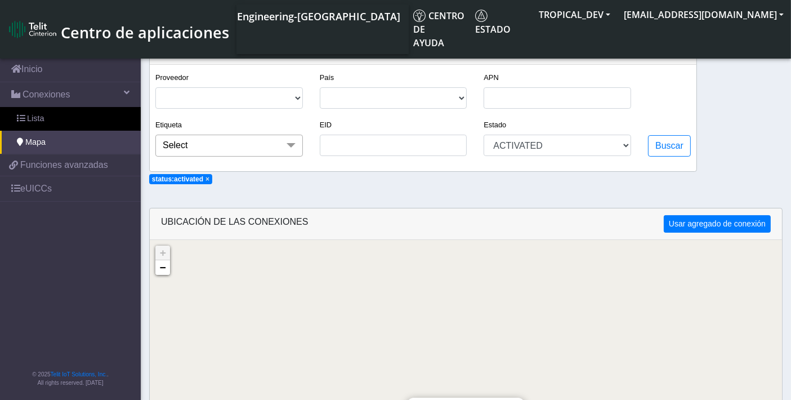
click at [207, 179] on span "×" at bounding box center [207, 179] width 4 height 8
select select
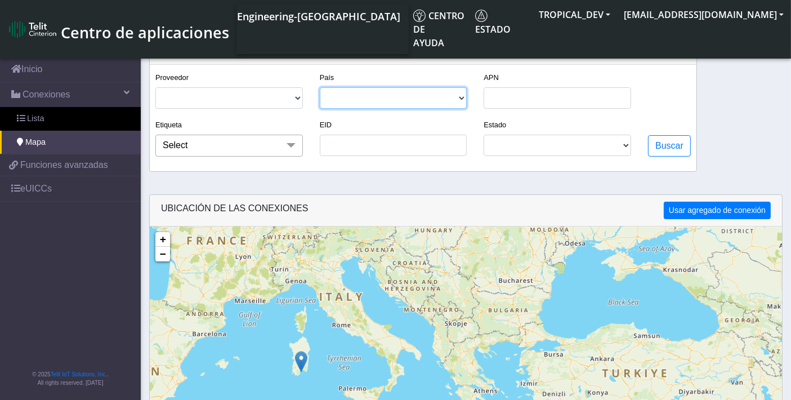
click at [347, 102] on select "ISRAEL [GEOGRAPHIC_DATA]" at bounding box center [393, 97] width 147 height 21
select select "il"
click at [320, 87] on select "ISRAEL [GEOGRAPHIC_DATA]" at bounding box center [393, 97] width 147 height 21
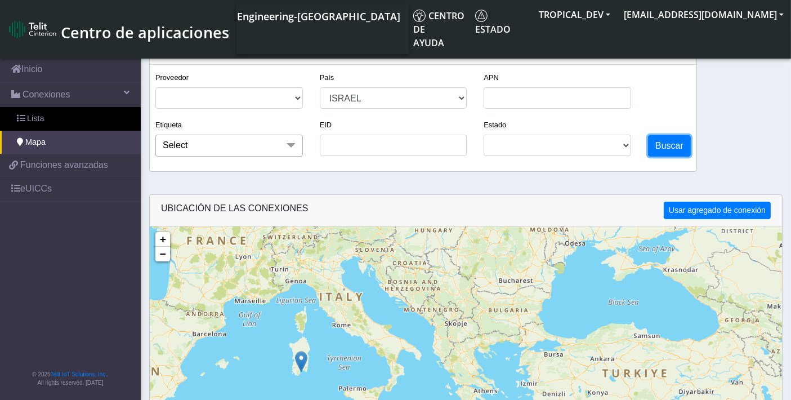
click at [675, 145] on button "Buscar" at bounding box center [669, 145] width 43 height 21
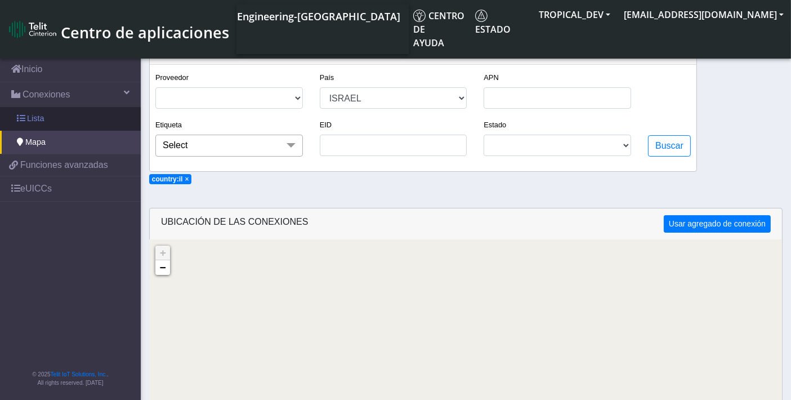
click at [92, 122] on link "Lista" at bounding box center [70, 119] width 141 height 24
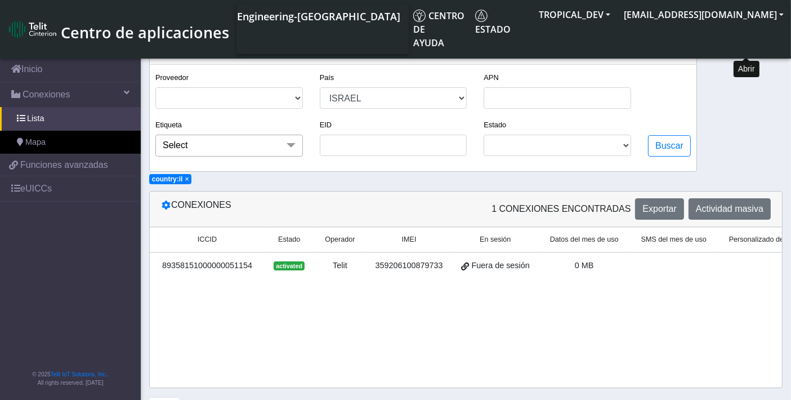
click at [743, 53] on button "fitlers menu" at bounding box center [746, 47] width 25 height 21
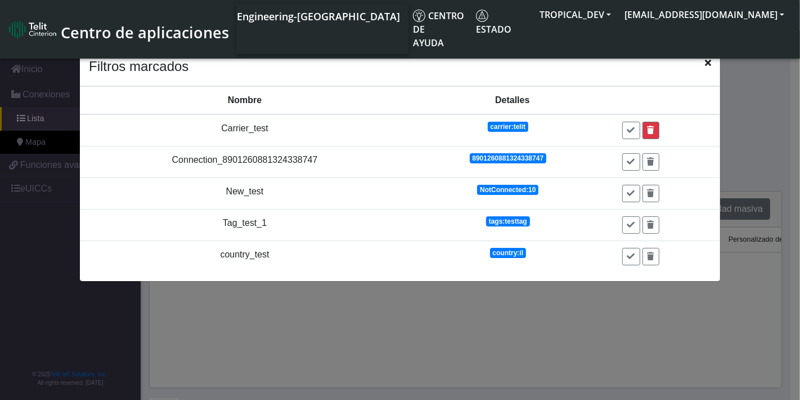
click at [648, 126] on icon at bounding box center [651, 130] width 7 height 8
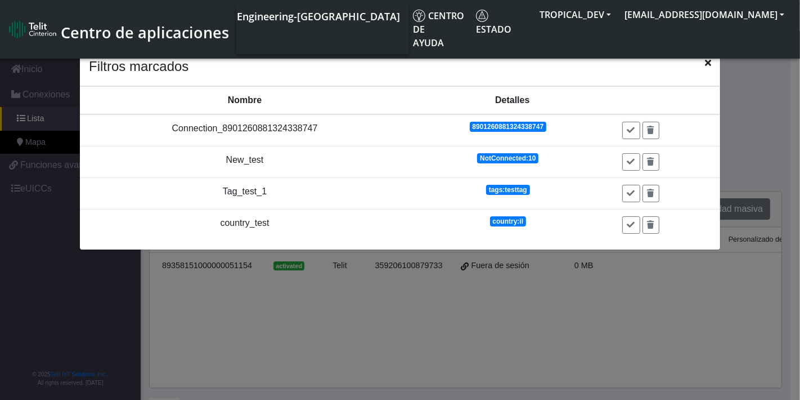
click at [706, 65] on icon "Close" at bounding box center [708, 62] width 6 height 9
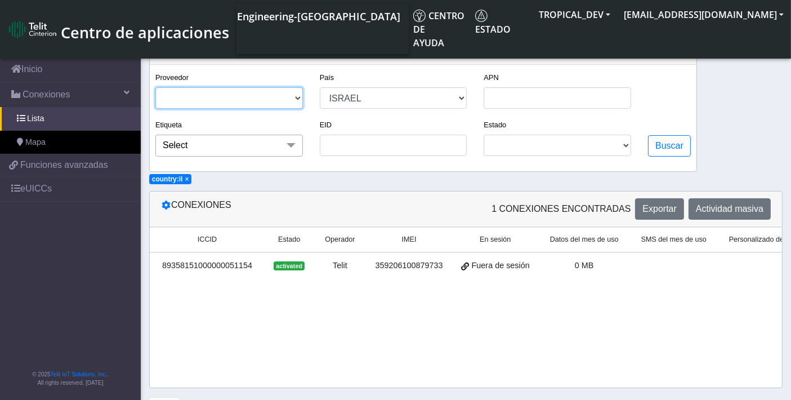
drag, startPoint x: 262, startPoint y: 96, endPoint x: 250, endPoint y: 100, distance: 11.9
click at [262, 96] on select "TELIT VIRTUAL CDP VIRTUAL TROPICAL" at bounding box center [228, 97] width 147 height 21
select select "telit"
click at [155, 87] on select "TELIT VIRTUAL CDP VIRTUAL TROPICAL" at bounding box center [228, 97] width 147 height 21
click at [240, 153] on span "Select" at bounding box center [228, 144] width 147 height 21
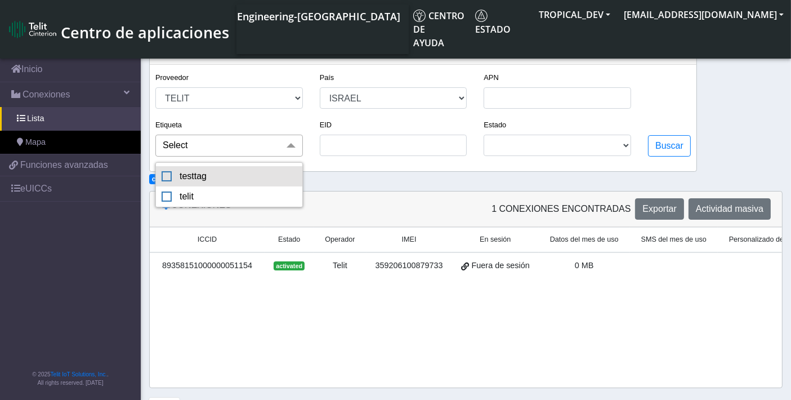
click at [207, 174] on div "testtag" at bounding box center [228, 176] width 135 height 14
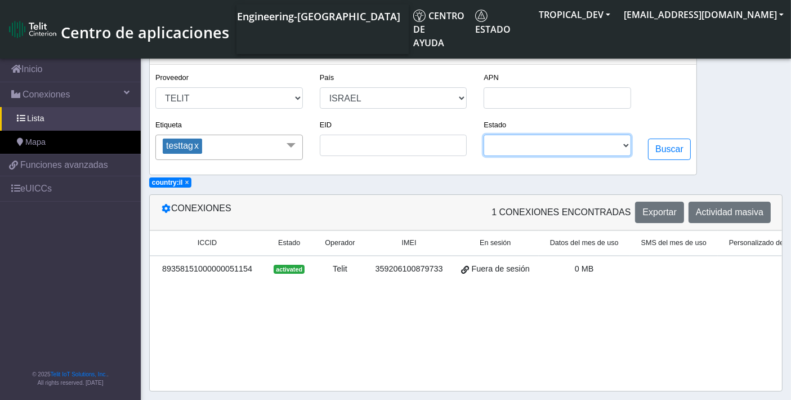
drag, startPoint x: 578, startPoint y: 150, endPoint x: 569, endPoint y: 149, distance: 8.6
click at [577, 150] on select "ACTIVATED DEACTIVATED READY UNKNOWN BLOCKED TERMINATED" at bounding box center [556, 144] width 147 height 21
select select "activated"
click at [486, 135] on select "ACTIVATED DEACTIVATED READY UNKNOWN BLOCKED TERMINATED" at bounding box center [556, 144] width 147 height 21
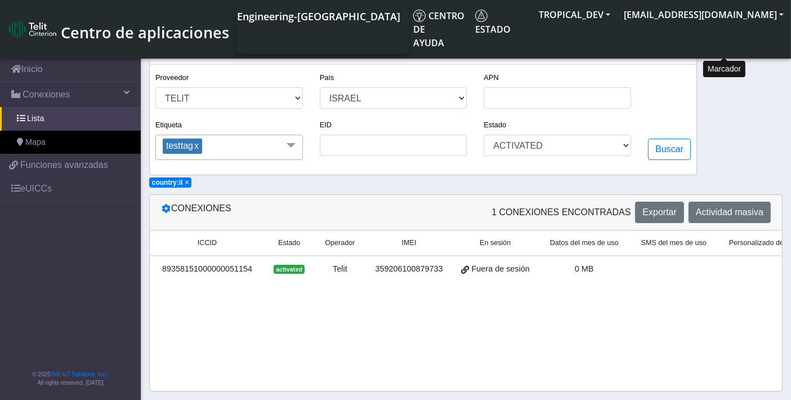
click at [726, 49] on icon "fitlers menu" at bounding box center [724, 46] width 7 height 9
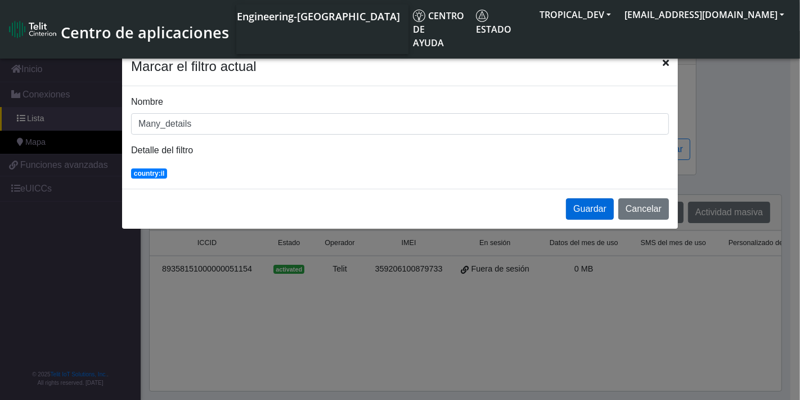
type input "Many_details"
click at [590, 205] on button "Guardar" at bounding box center [590, 208] width 48 height 21
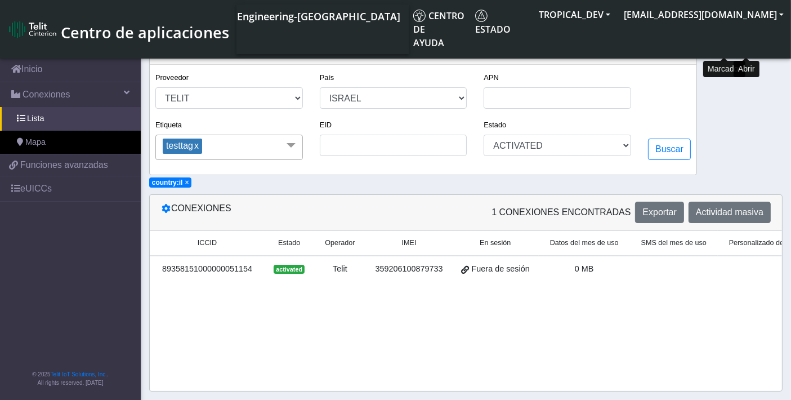
click at [749, 53] on button "fitlers menu" at bounding box center [746, 47] width 25 height 21
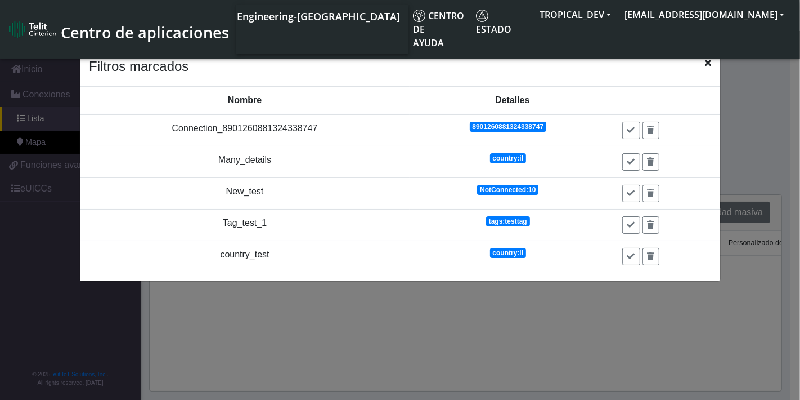
click at [711, 62] on icon "Close" at bounding box center [708, 62] width 6 height 9
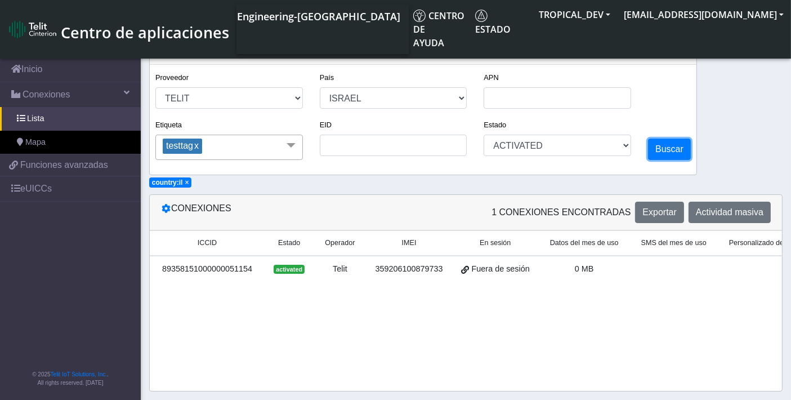
click at [674, 146] on button "Buscar" at bounding box center [669, 148] width 43 height 21
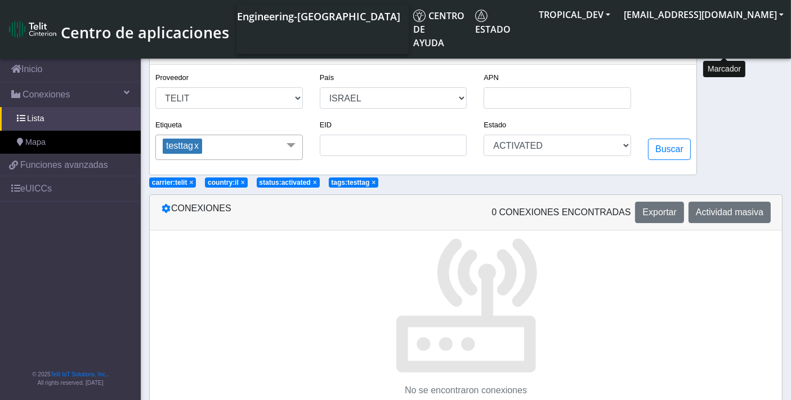
click at [725, 47] on icon "fitlers menu" at bounding box center [724, 46] width 7 height 9
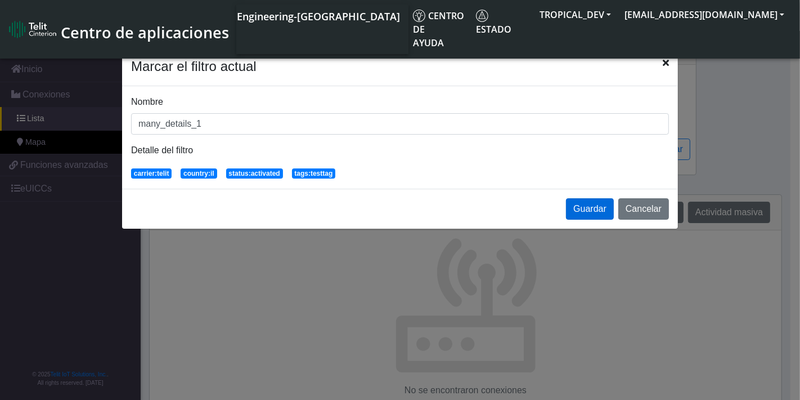
type input "many_details_1"
click at [606, 207] on button "Guardar" at bounding box center [590, 208] width 48 height 21
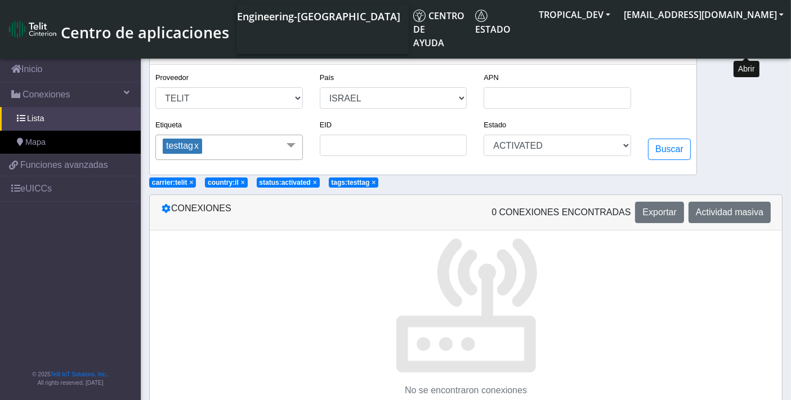
click at [752, 48] on button "fitlers menu" at bounding box center [746, 47] width 25 height 21
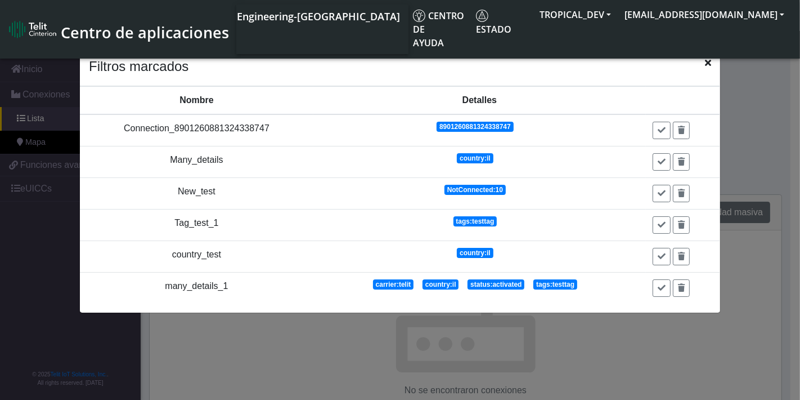
click at [710, 63] on icon "Close" at bounding box center [708, 62] width 6 height 9
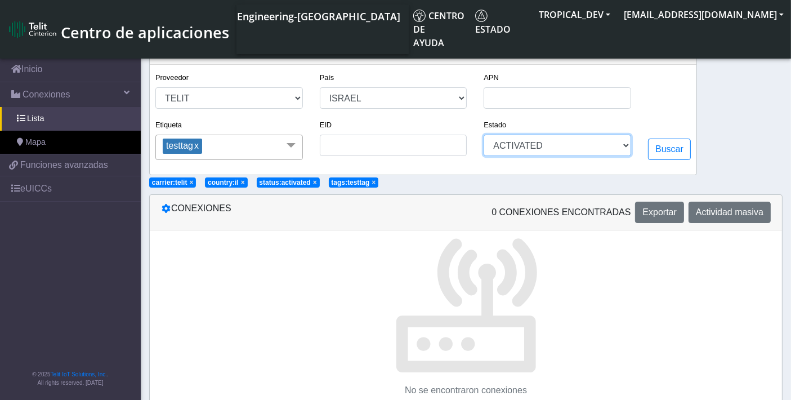
click at [530, 140] on select "ACTIVATED DEACTIVATED READY UNKNOWN BLOCKED TERMINATED" at bounding box center [556, 144] width 147 height 21
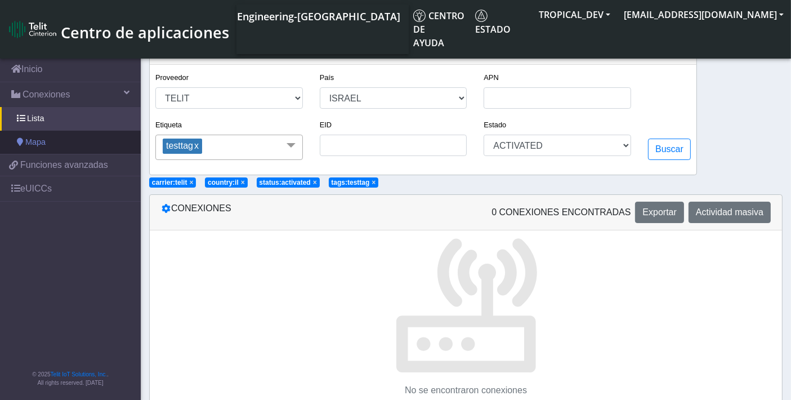
click at [33, 141] on span "Mapa" at bounding box center [35, 142] width 20 height 12
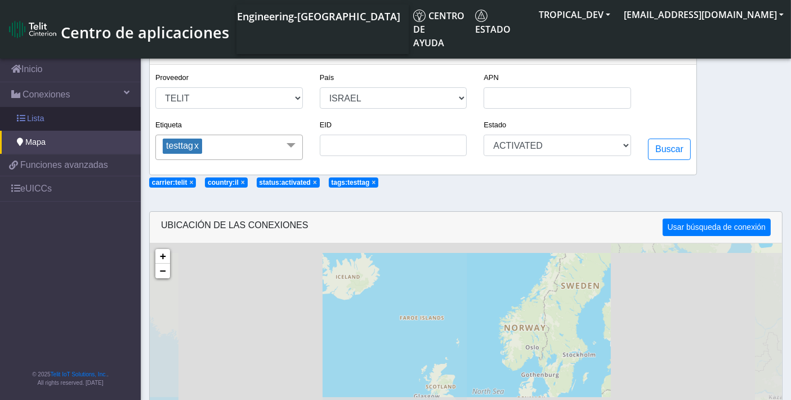
click at [35, 119] on span "Lista" at bounding box center [35, 119] width 17 height 12
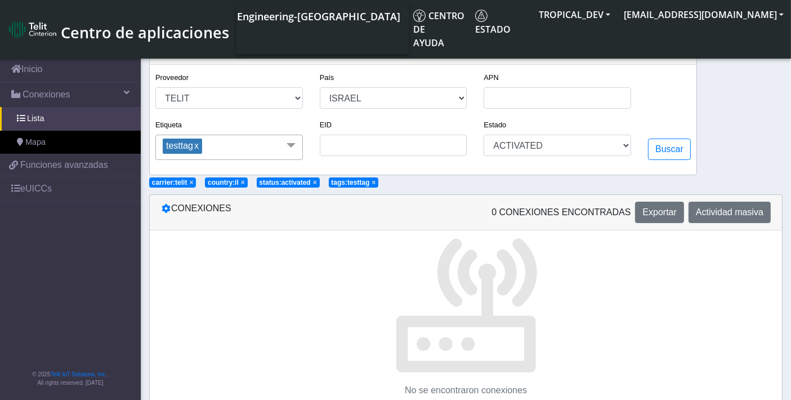
click at [293, 142] on span at bounding box center [291, 144] width 23 height 21
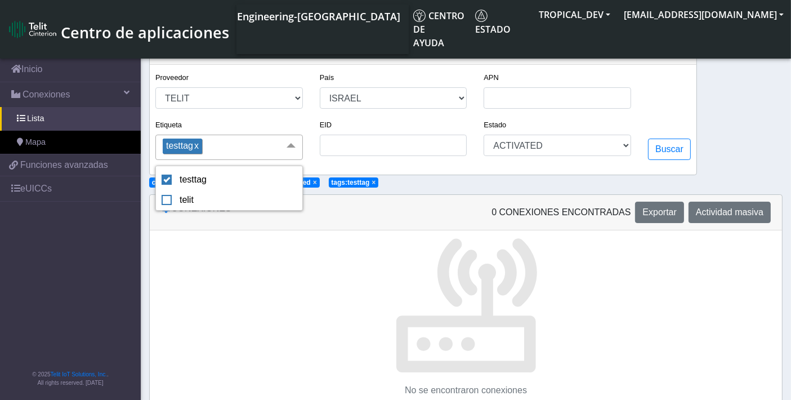
click at [196, 147] on link "x" at bounding box center [196, 146] width 6 height 10
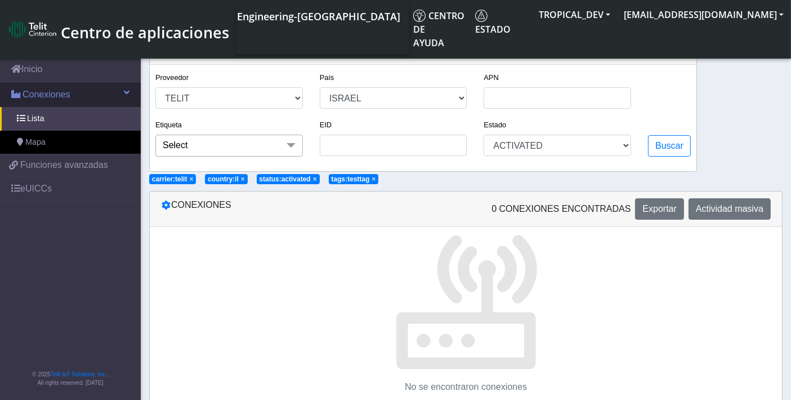
click at [43, 89] on span "Conexiones" at bounding box center [47, 95] width 48 height 14
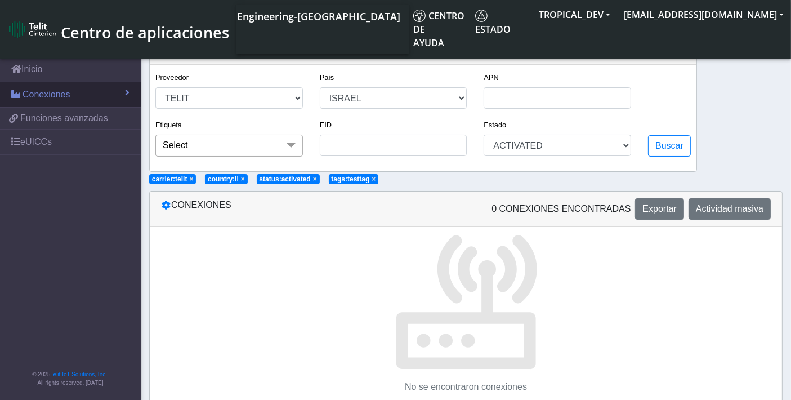
click at [45, 92] on span "Conexiones" at bounding box center [47, 95] width 48 height 14
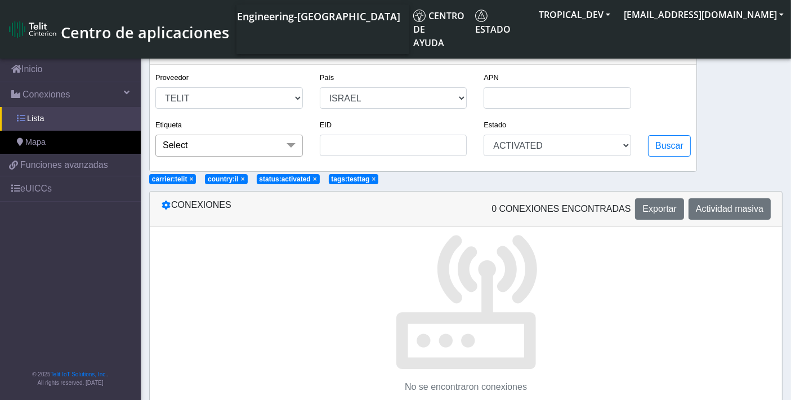
click at [30, 117] on span "Lista" at bounding box center [35, 119] width 17 height 12
click at [32, 111] on link "Lista" at bounding box center [70, 119] width 141 height 24
click at [37, 65] on link "Inicio" at bounding box center [70, 69] width 141 height 25
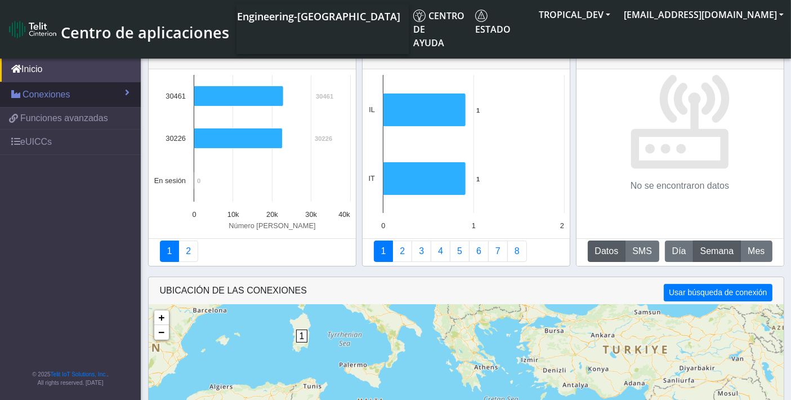
click at [36, 92] on span "Conexiones" at bounding box center [47, 95] width 48 height 14
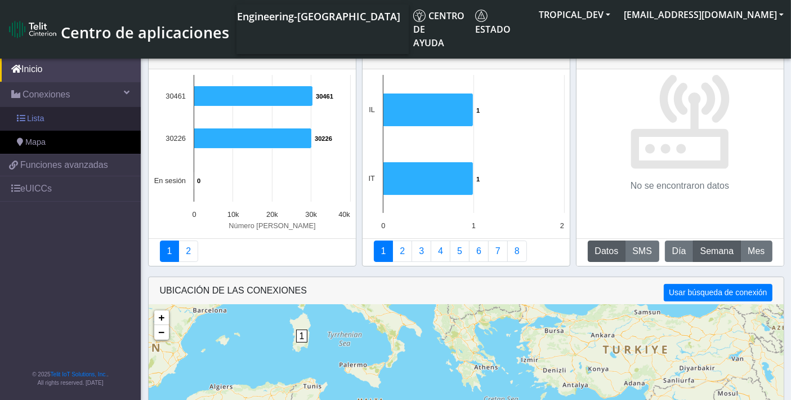
click at [46, 119] on link "Lista" at bounding box center [70, 119] width 141 height 24
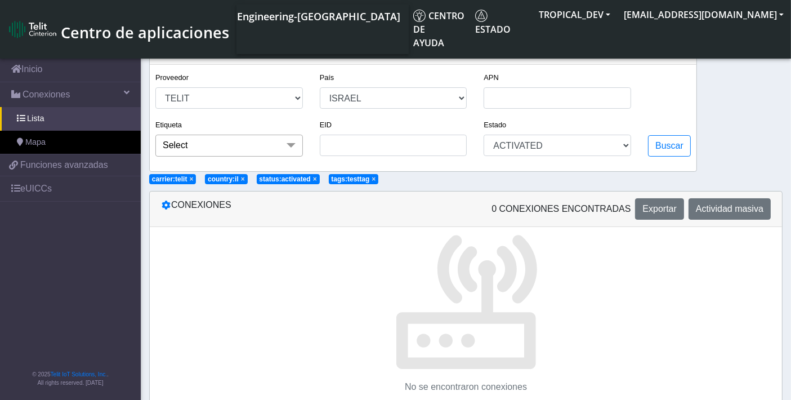
click at [372, 178] on span "×" at bounding box center [373, 179] width 4 height 8
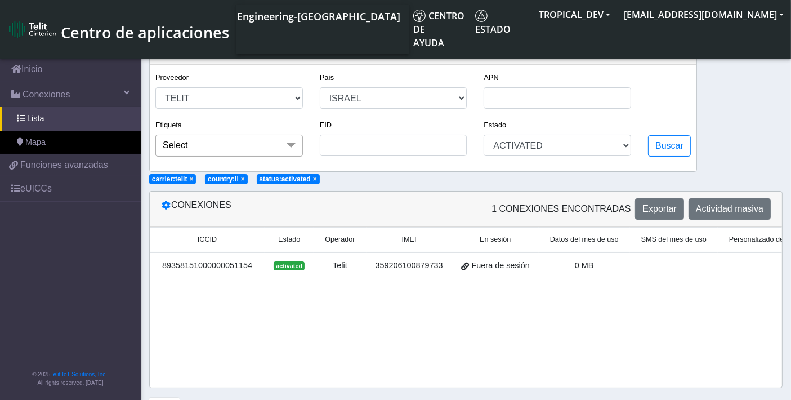
click at [313, 179] on span "×" at bounding box center [315, 179] width 4 height 8
select select
click at [242, 178] on span "×" at bounding box center [243, 179] width 4 height 8
select select
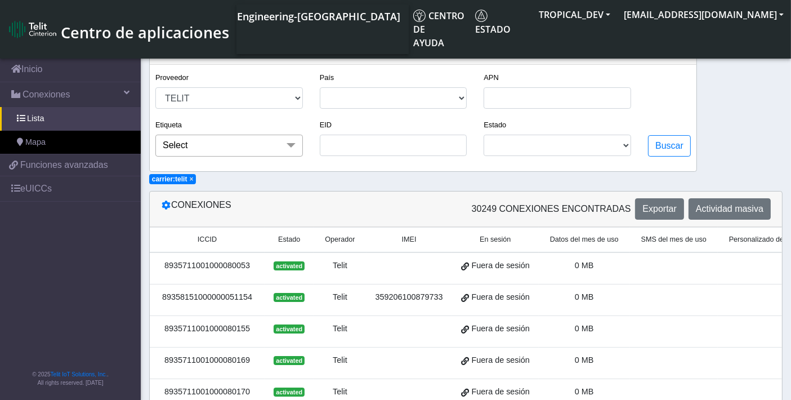
click at [191, 177] on span "×" at bounding box center [192, 179] width 4 height 8
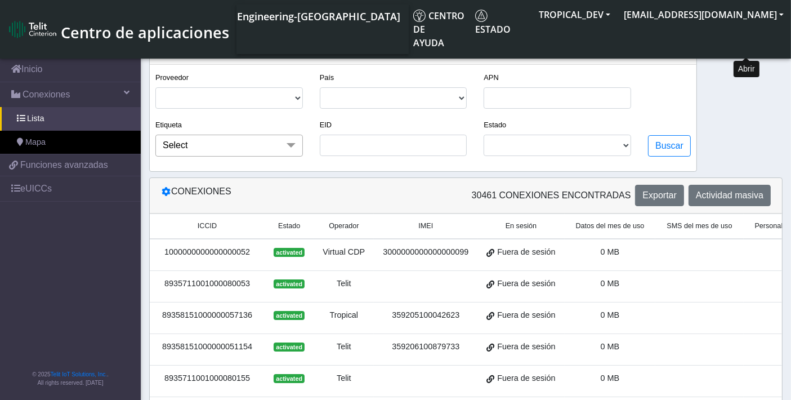
click at [738, 47] on button "fitlers menu" at bounding box center [746, 47] width 25 height 21
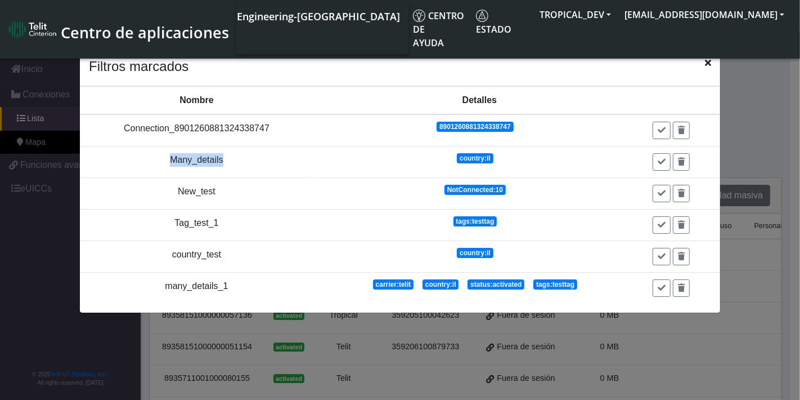
drag, startPoint x: 173, startPoint y: 156, endPoint x: 441, endPoint y: 170, distance: 268.2
click at [312, 167] on tr "Many_details country:[GEOGRAPHIC_DATA]" at bounding box center [400, 162] width 640 height 32
click at [706, 62] on icon "Close" at bounding box center [708, 62] width 6 height 9
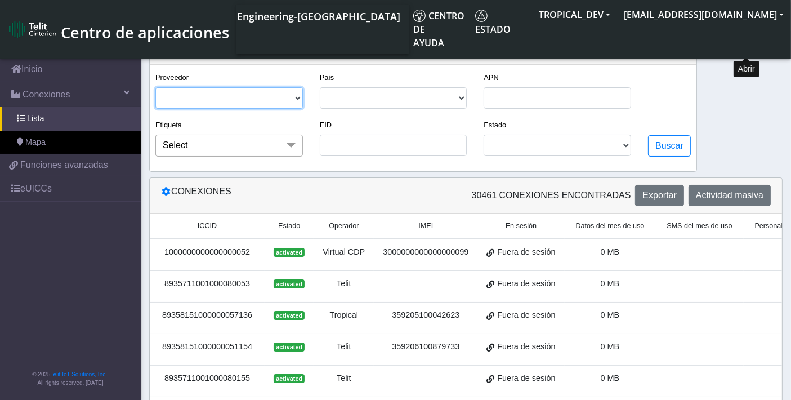
click at [221, 94] on select "TELIT VIRTUAL CDP VIRTUAL TROPICAL" at bounding box center [228, 97] width 147 height 21
select select "telit"
click at [155, 87] on select "TELIT VIRTUAL CDP VIRTUAL TROPICAL" at bounding box center [228, 97] width 147 height 21
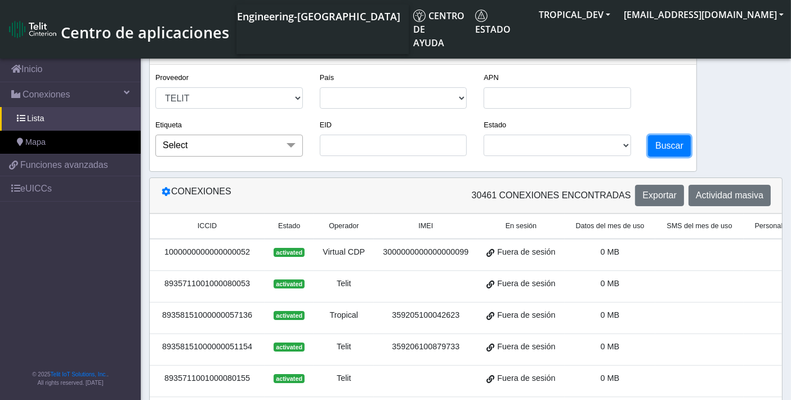
click at [674, 145] on button "Buscar" at bounding box center [669, 145] width 43 height 21
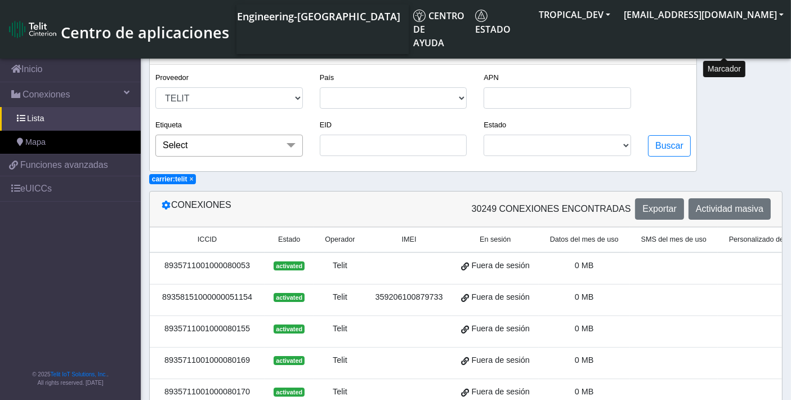
click at [722, 50] on icon "fitlers menu" at bounding box center [724, 46] width 7 height 9
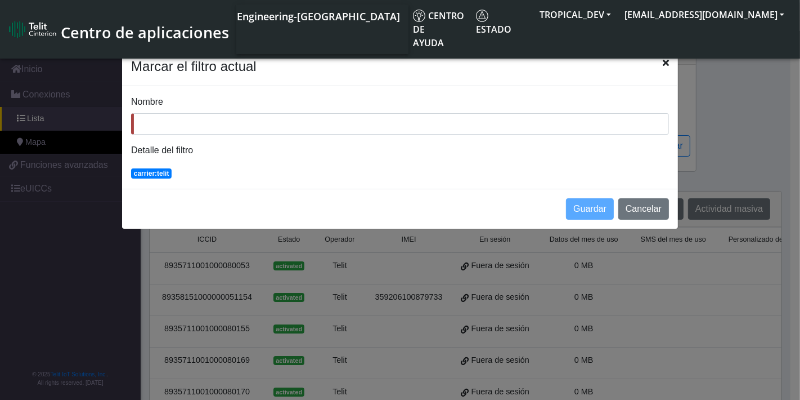
click at [268, 119] on input "Nombre" at bounding box center [400, 123] width 538 height 21
type input "Test_1"
drag, startPoint x: 576, startPoint y: 204, endPoint x: 545, endPoint y: 214, distance: 32.6
click at [577, 205] on button "Guardar" at bounding box center [590, 208] width 48 height 21
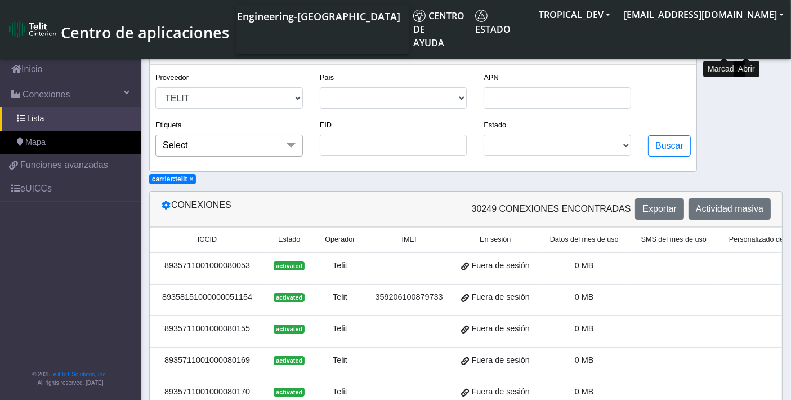
click at [747, 48] on icon "fitlers menu" at bounding box center [747, 46] width 10 height 9
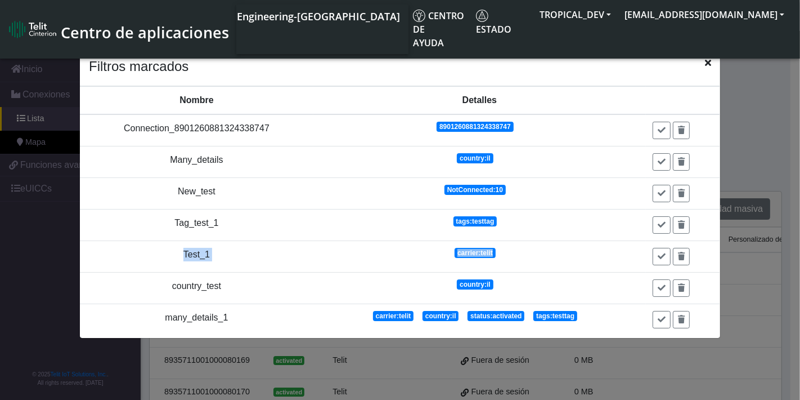
drag, startPoint x: 181, startPoint y: 251, endPoint x: 498, endPoint y: 248, distance: 316.8
click at [499, 248] on tr "Test_1 carrier:telit" at bounding box center [400, 257] width 640 height 32
click at [490, 250] on app-filters "carrier:telit" at bounding box center [480, 255] width 50 height 10
click at [708, 64] on icon "Close" at bounding box center [708, 62] width 6 height 9
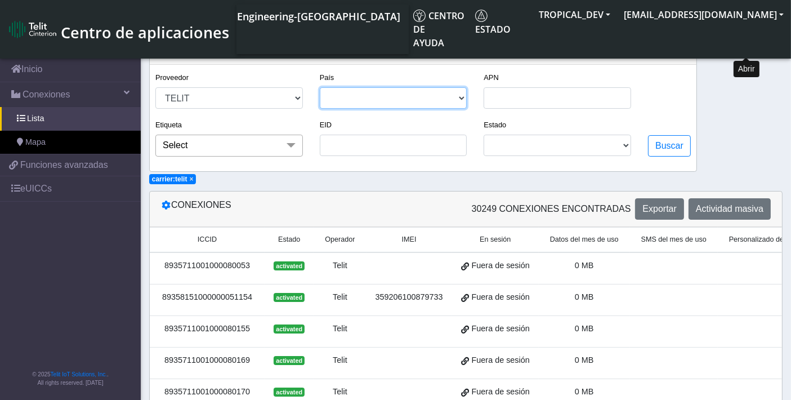
click at [354, 100] on select "ISRAEL [GEOGRAPHIC_DATA]" at bounding box center [393, 97] width 147 height 21
select select "il"
click at [320, 87] on select "ISRAEL [GEOGRAPHIC_DATA]" at bounding box center [393, 97] width 147 height 21
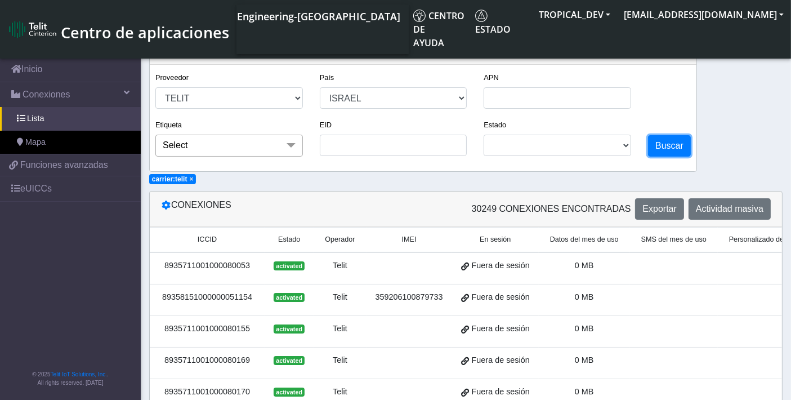
click at [662, 148] on button "Buscar" at bounding box center [669, 145] width 43 height 21
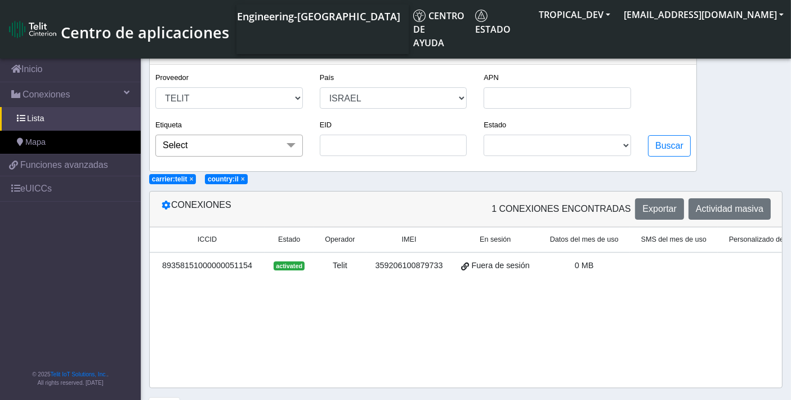
click at [245, 145] on span "Select" at bounding box center [228, 144] width 147 height 21
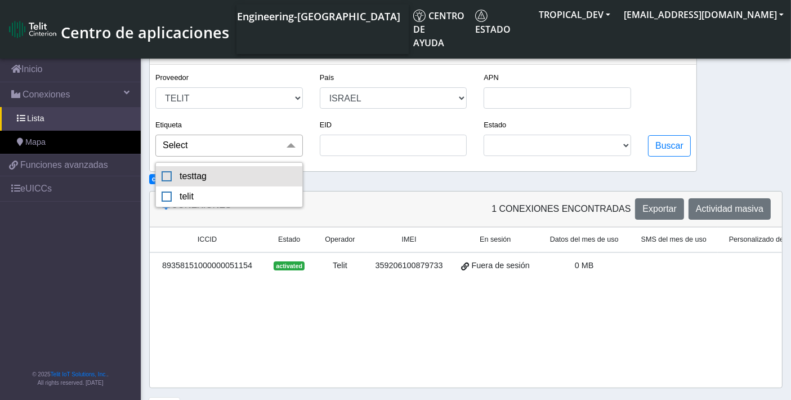
click at [220, 178] on div "testtag" at bounding box center [228, 176] width 135 height 14
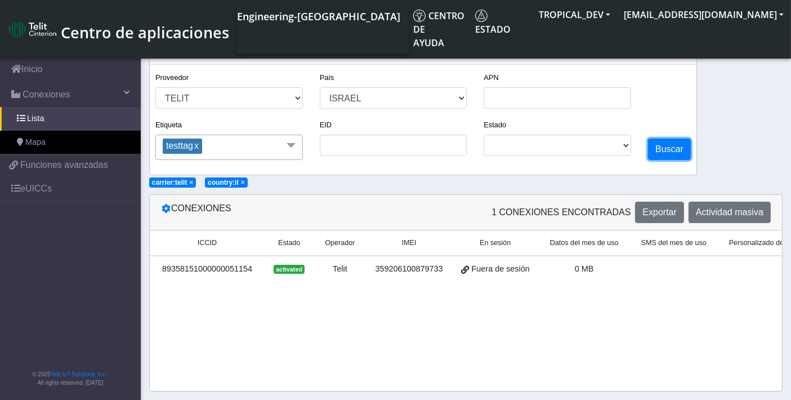
click at [665, 147] on button "Buscar" at bounding box center [669, 148] width 43 height 21
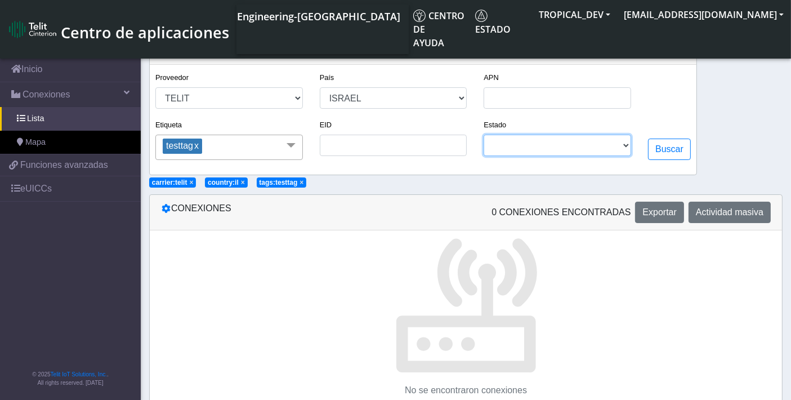
drag, startPoint x: 593, startPoint y: 147, endPoint x: 585, endPoint y: 150, distance: 8.6
click at [593, 147] on select "ACTIVATED DEACTIVATED READY UNKNOWN BLOCKED TERMINATED" at bounding box center [556, 144] width 147 height 21
select select "activated"
click at [486, 135] on select "ACTIVATED DEACTIVATED READY UNKNOWN BLOCKED TERMINATED" at bounding box center [556, 144] width 147 height 21
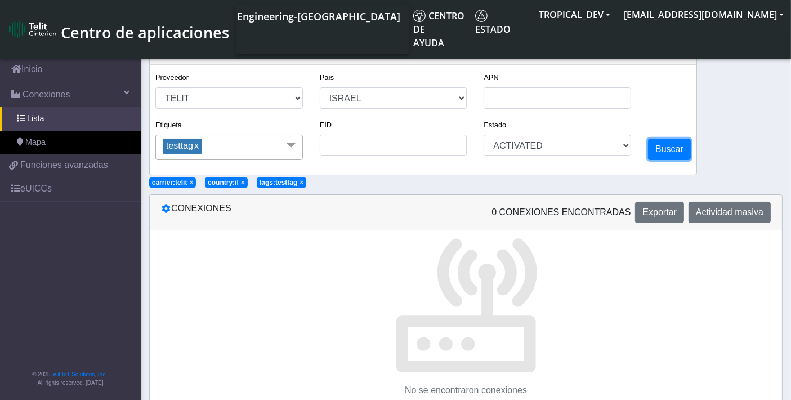
click at [678, 145] on button "Buscar" at bounding box center [669, 148] width 43 height 21
drag, startPoint x: 316, startPoint y: 181, endPoint x: 430, endPoint y: 187, distance: 114.9
click at [430, 186] on div "Búsqueda avanzada Proveedor TELIT VIRTUAL CDP VIRTUAL TROPICAL País ISRAEL [GEO…" at bounding box center [466, 113] width 650 height 152
click at [374, 184] on span "×" at bounding box center [373, 182] width 4 height 8
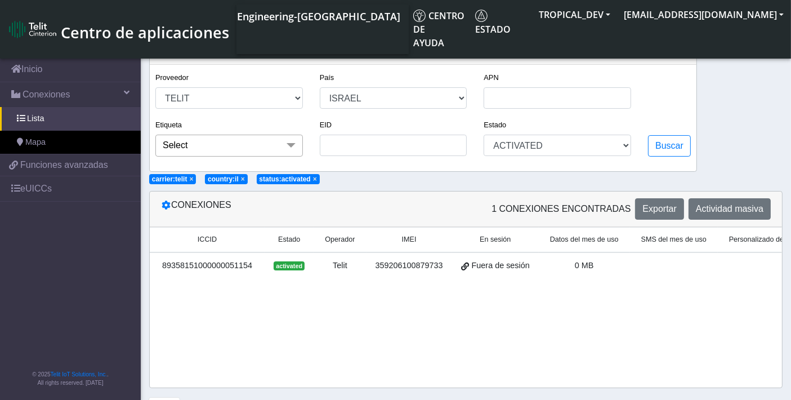
click at [313, 176] on span "×" at bounding box center [315, 179] width 4 height 8
select select
click at [245, 177] on span "×" at bounding box center [243, 179] width 4 height 8
select select
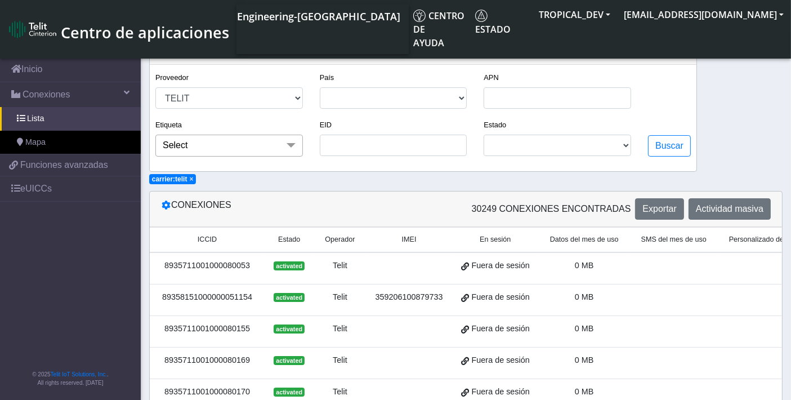
drag, startPoint x: 191, startPoint y: 178, endPoint x: 191, endPoint y: 185, distance: 6.8
click at [191, 178] on span "×" at bounding box center [192, 179] width 4 height 8
select select
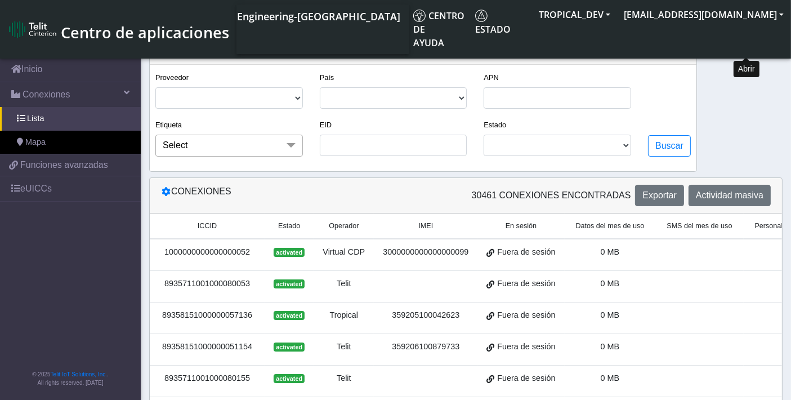
click at [749, 47] on icon "fitlers menu" at bounding box center [747, 46] width 10 height 9
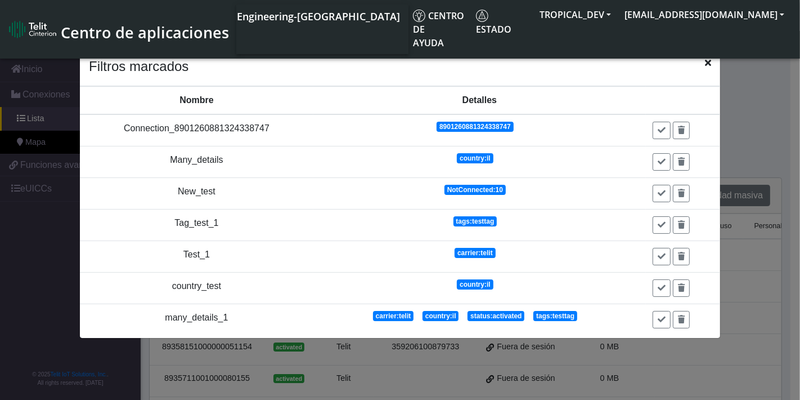
click at [708, 65] on icon "Close" at bounding box center [708, 62] width 6 height 9
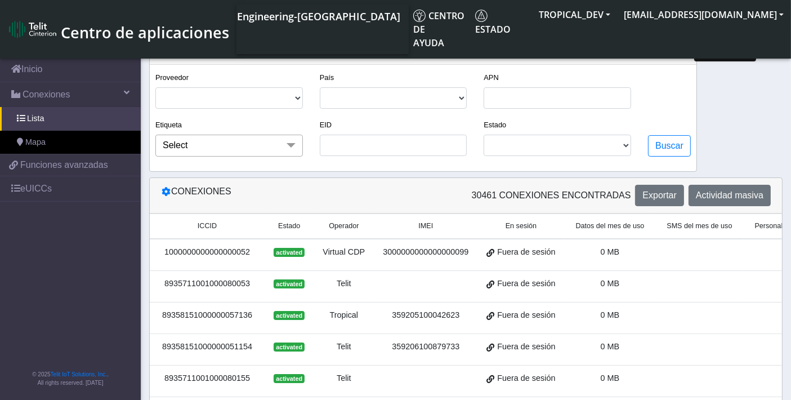
click at [771, 44] on icon "fitlers menu" at bounding box center [770, 46] width 9 height 9
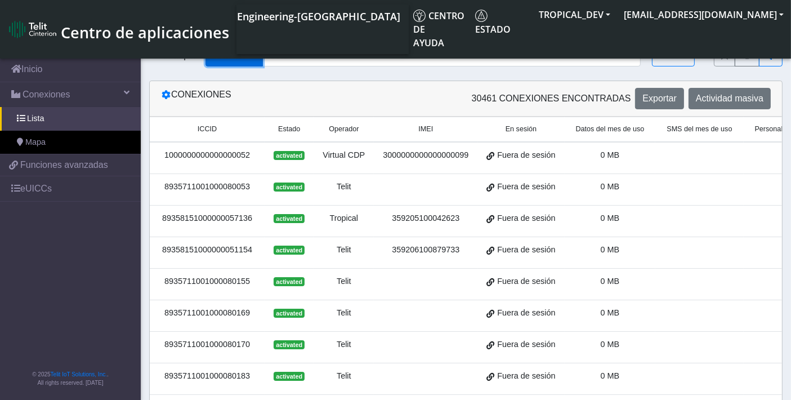
click at [232, 65] on button "Consulta" at bounding box center [233, 55] width 57 height 21
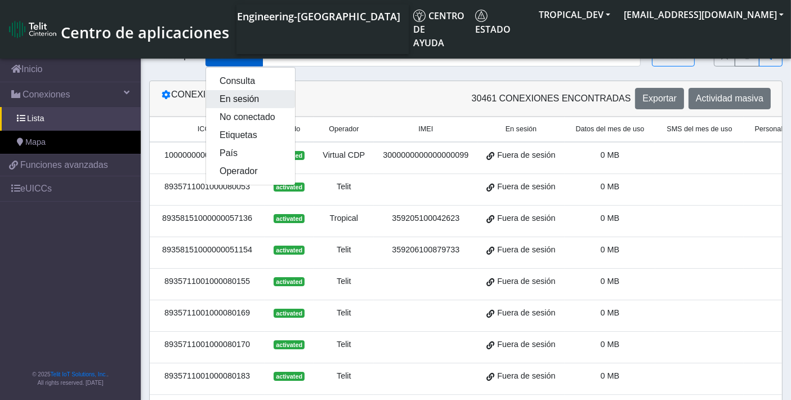
click at [232, 98] on button "En sesión" at bounding box center [250, 99] width 89 height 18
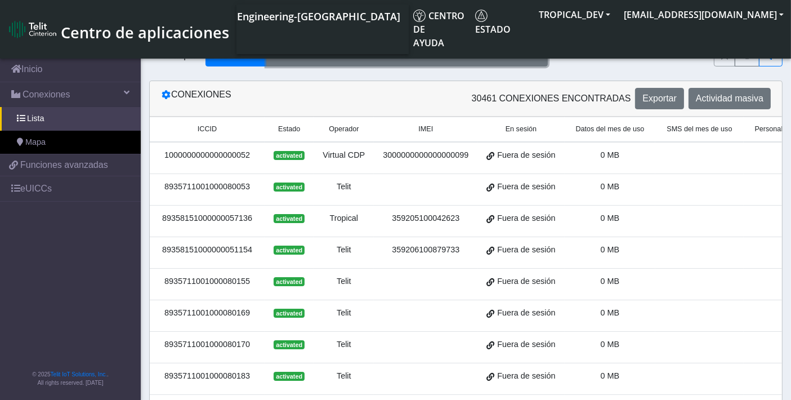
click at [383, 49] on button "En sesión" at bounding box center [406, 55] width 281 height 21
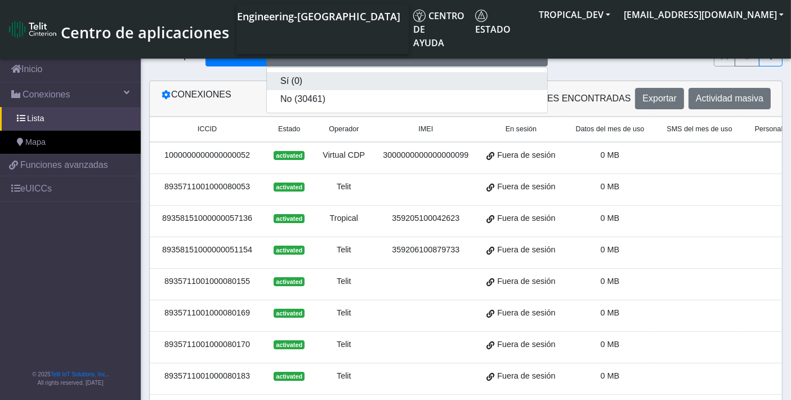
click at [309, 83] on button "Sí (0)" at bounding box center [407, 81] width 280 height 18
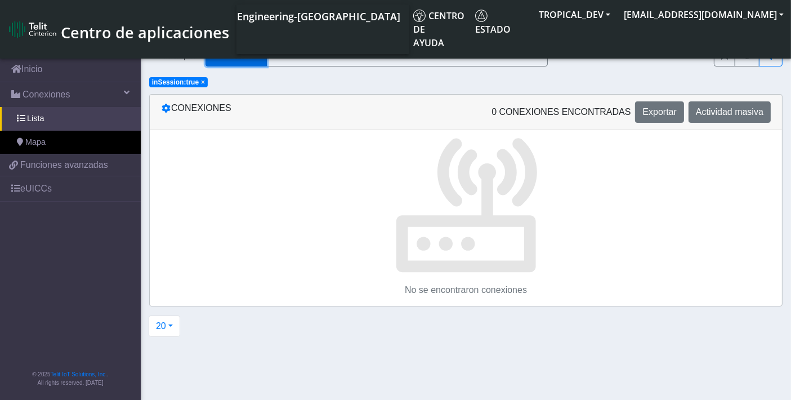
click at [244, 51] on button "En sesión" at bounding box center [235, 55] width 61 height 21
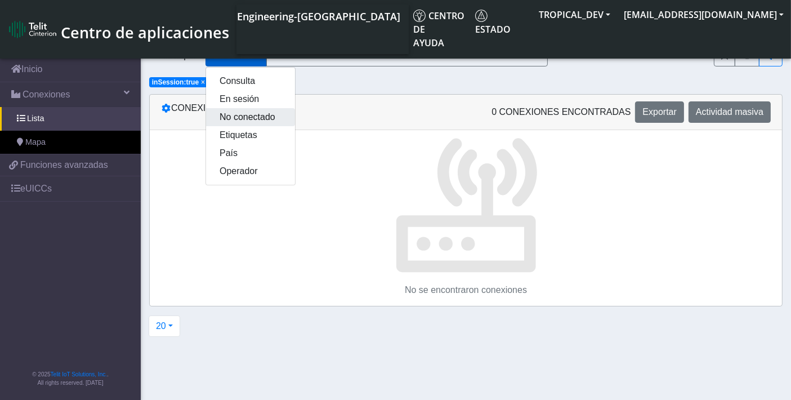
click at [239, 115] on button "No conectado" at bounding box center [250, 117] width 89 height 18
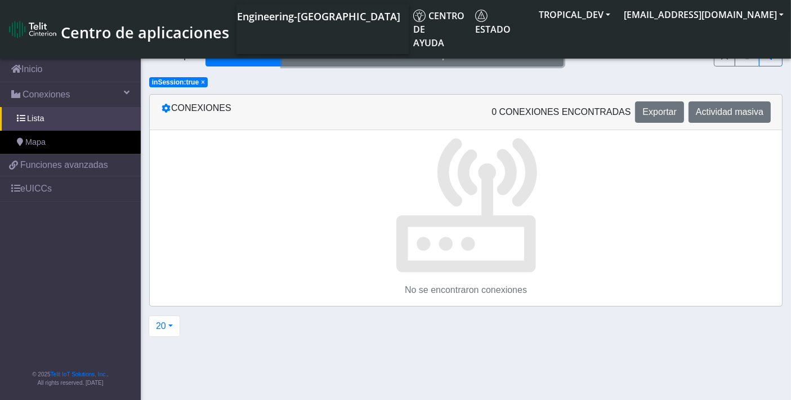
click at [387, 64] on button "No conectado por" at bounding box center [422, 55] width 281 height 21
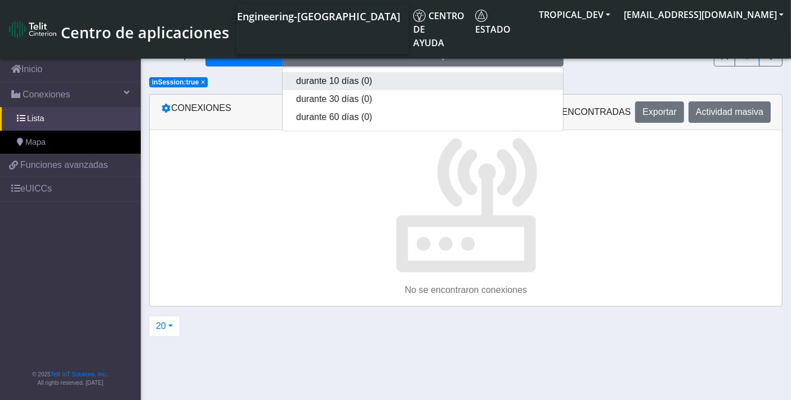
click at [308, 84] on button "durante 10 días (0)" at bounding box center [422, 81] width 280 height 18
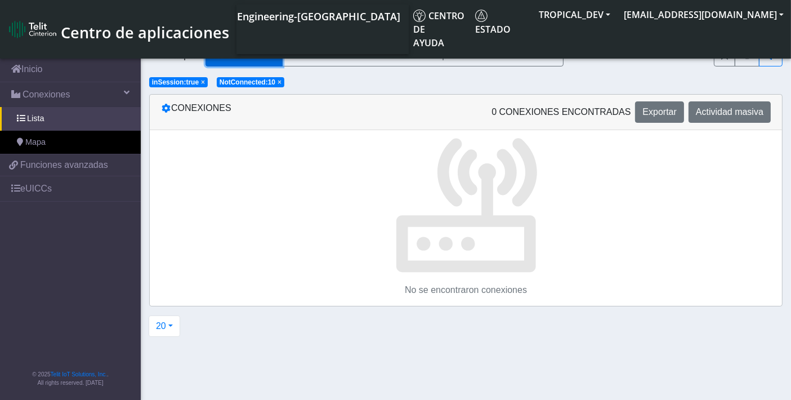
click at [247, 55] on button "No conectado" at bounding box center [243, 55] width 77 height 21
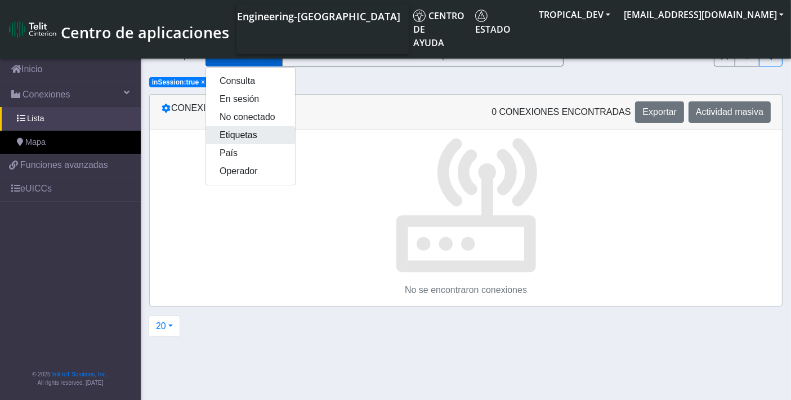
click at [248, 131] on button "Etiquetas" at bounding box center [250, 135] width 89 height 18
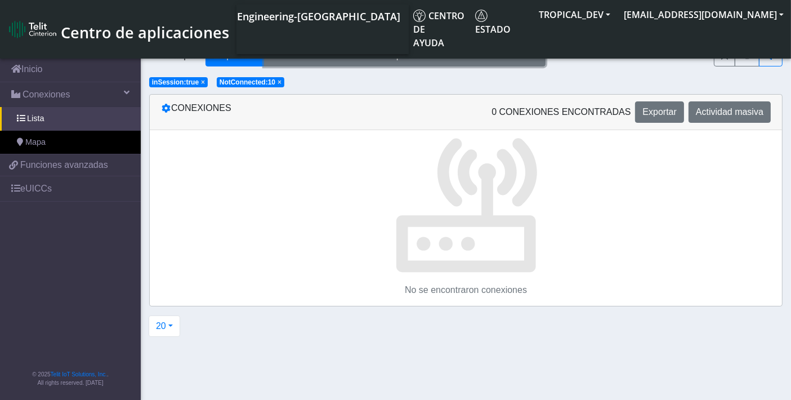
click at [380, 57] on button "Etiquetas" at bounding box center [404, 55] width 281 height 21
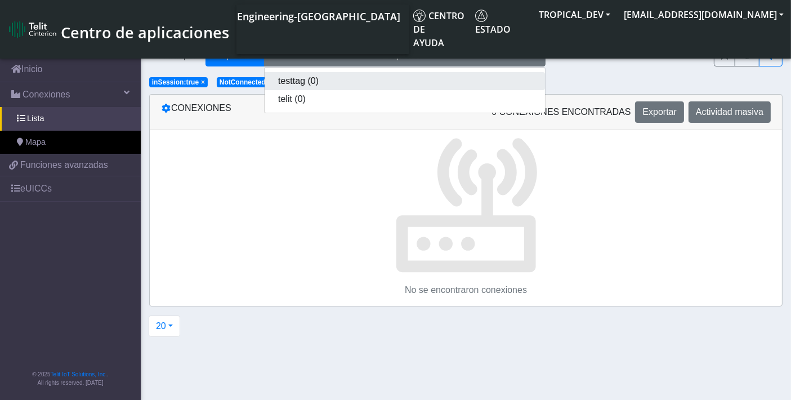
click at [328, 81] on button "testtag (0)" at bounding box center [404, 81] width 280 height 18
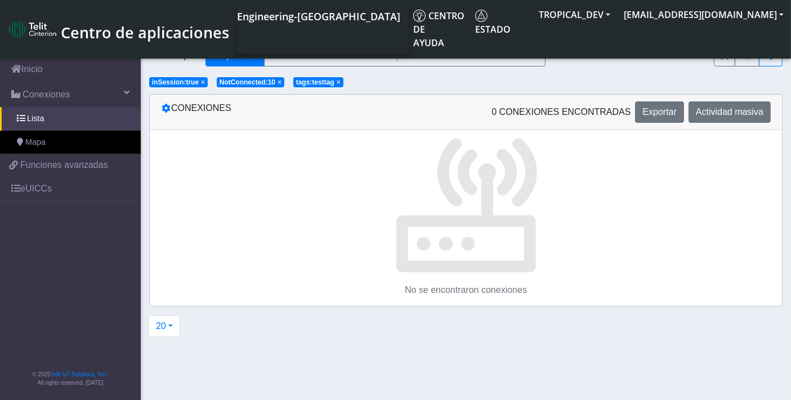
click at [338, 85] on span "×" at bounding box center [338, 82] width 4 height 8
click at [278, 82] on span "×" at bounding box center [279, 82] width 4 height 8
click at [201, 83] on span "×" at bounding box center [203, 82] width 4 height 8
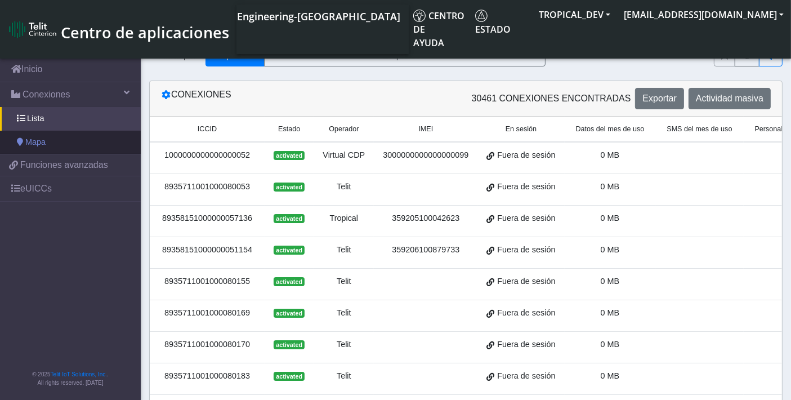
click at [67, 140] on link "Mapa" at bounding box center [70, 143] width 141 height 24
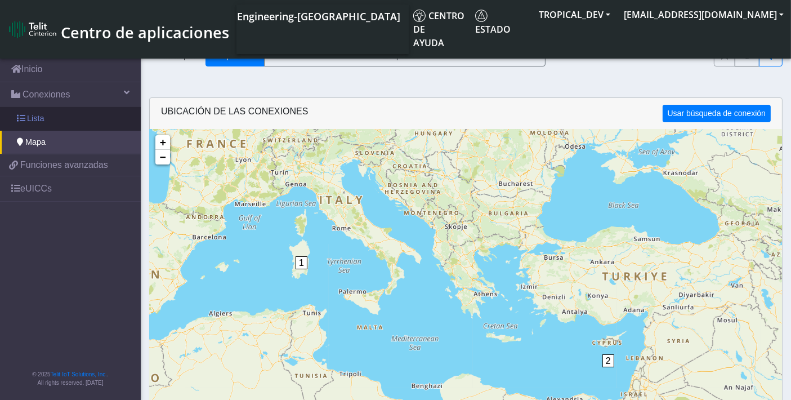
click at [81, 118] on link "Lista" at bounding box center [70, 119] width 141 height 24
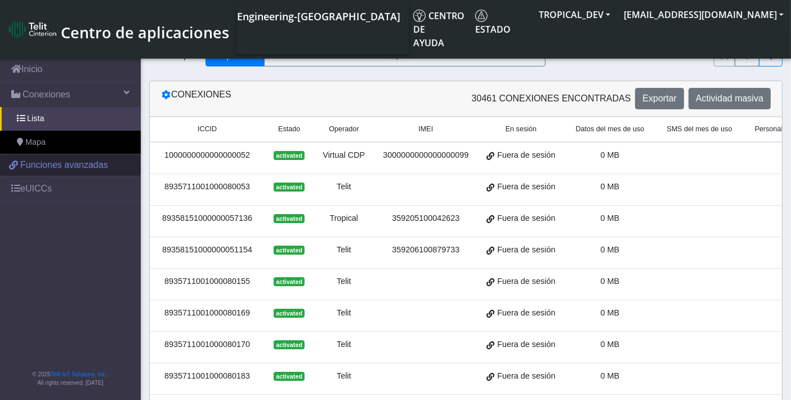
click at [75, 161] on span "Funciones avanzadas" at bounding box center [64, 165] width 88 height 14
